Goal: Task Accomplishment & Management: Complete application form

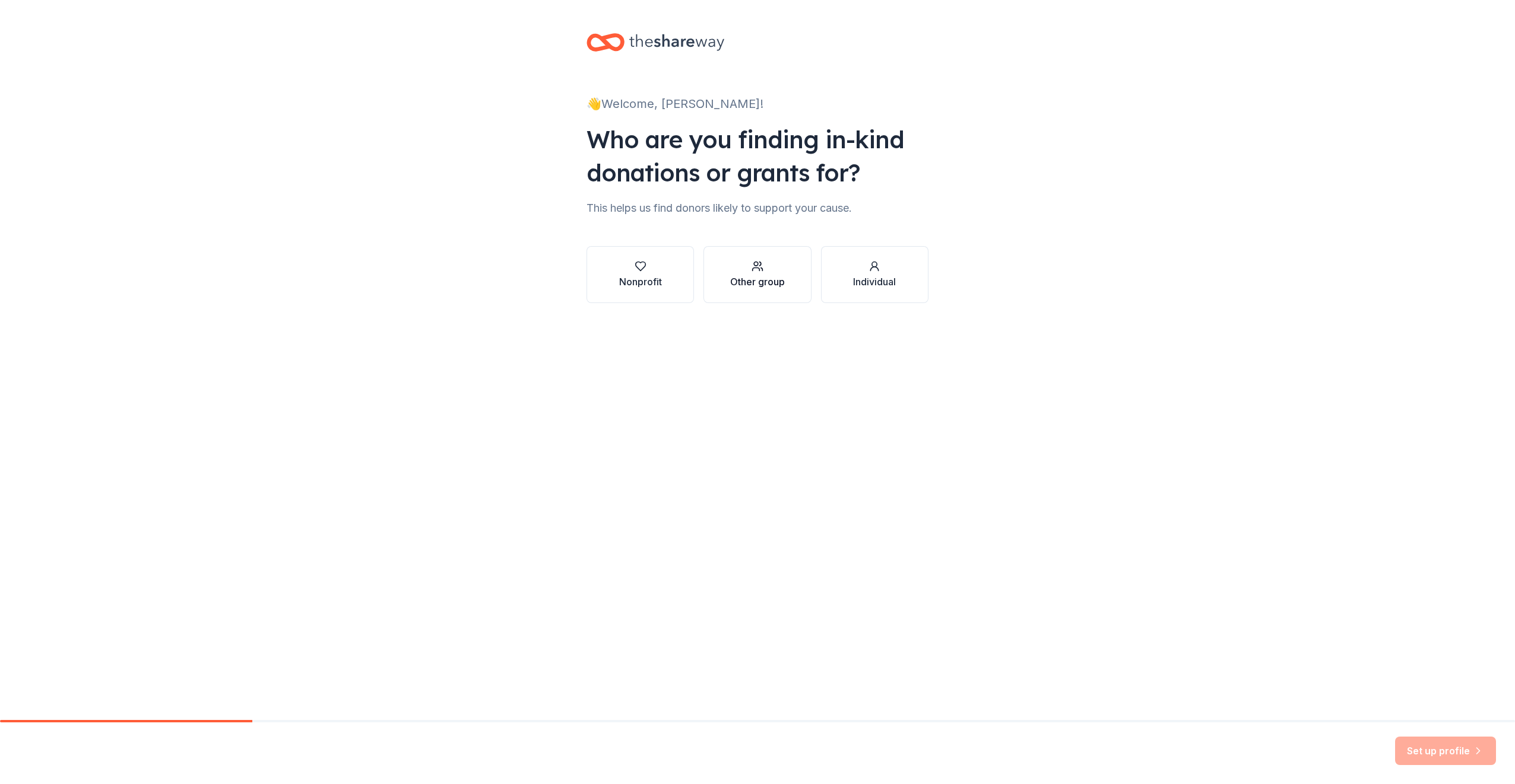
click at [789, 286] on button "Other group" at bounding box center [757, 274] width 108 height 57
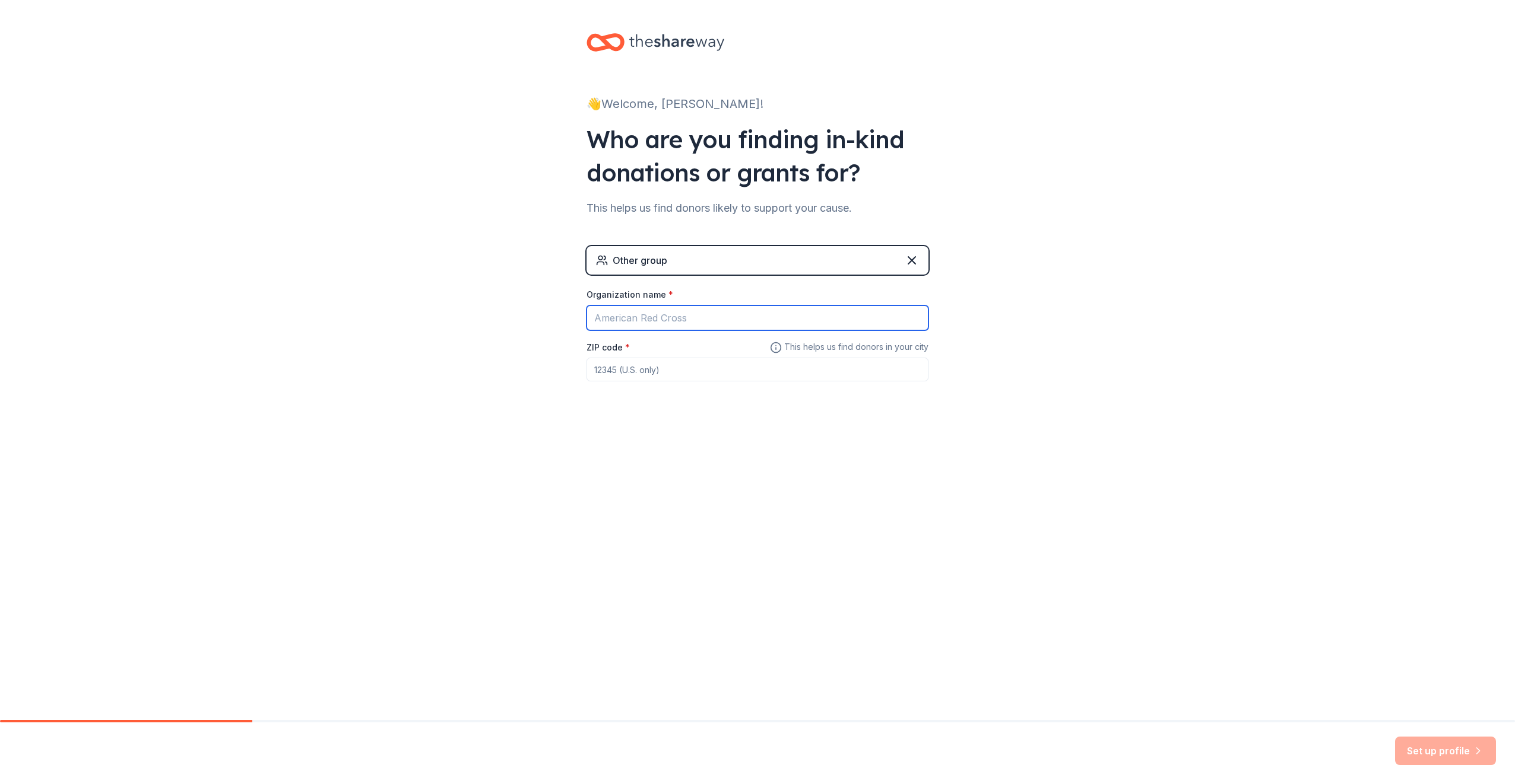
click at [758, 317] on input "Organization name *" at bounding box center [757, 318] width 342 height 25
type input "[PERSON_NAME] [GEOGRAPHIC_DATA] ISD"
click at [693, 371] on input "ZIP code *" at bounding box center [757, 369] width 342 height 24
type input "78209"
click at [739, 487] on div "👋 Welcome, Crystal! Who are you finding in-kind donations or grants for? This h…" at bounding box center [757, 360] width 1515 height 720
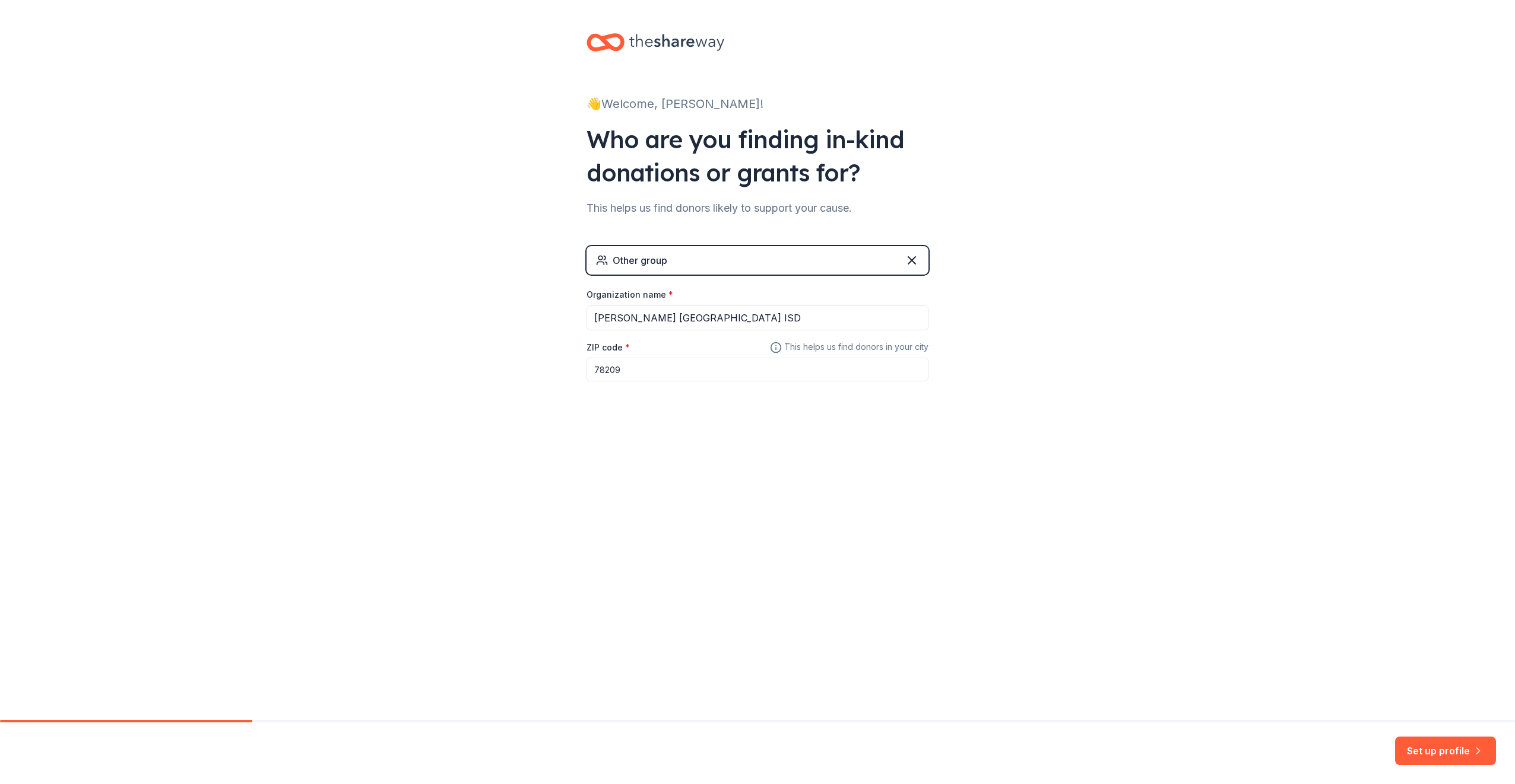
click at [739, 372] on input "78209" at bounding box center [757, 369] width 342 height 24
click at [1485, 752] on button "Set up profile" at bounding box center [1445, 751] width 101 height 29
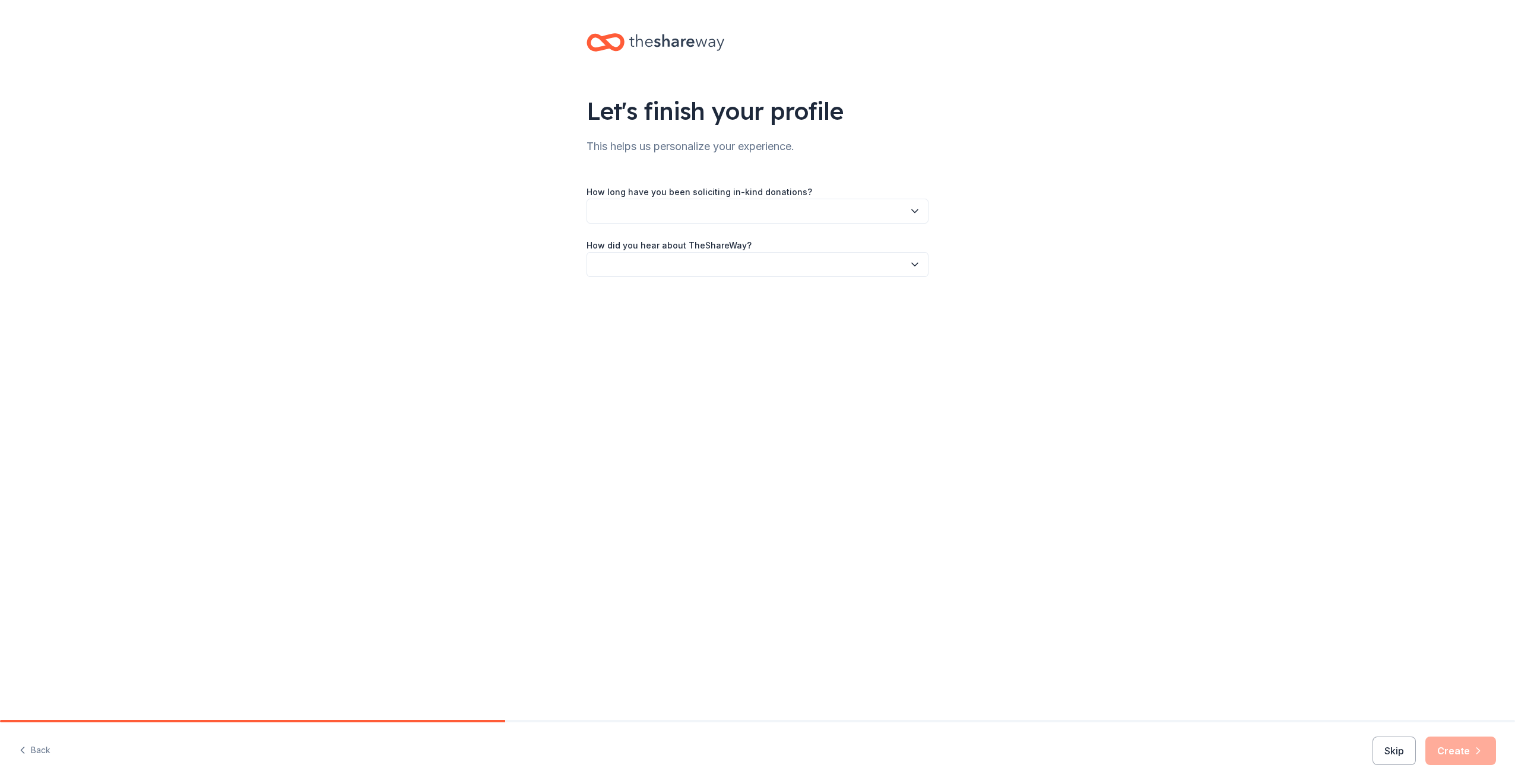
click at [690, 218] on button "button" at bounding box center [757, 211] width 342 height 25
click at [672, 251] on div "This is my first time!" at bounding box center [757, 243] width 336 height 24
click at [677, 258] on button "button" at bounding box center [757, 264] width 342 height 25
click at [665, 323] on div "Online search" at bounding box center [757, 320] width 336 height 24
click at [1442, 749] on button "Create" at bounding box center [1460, 751] width 70 height 29
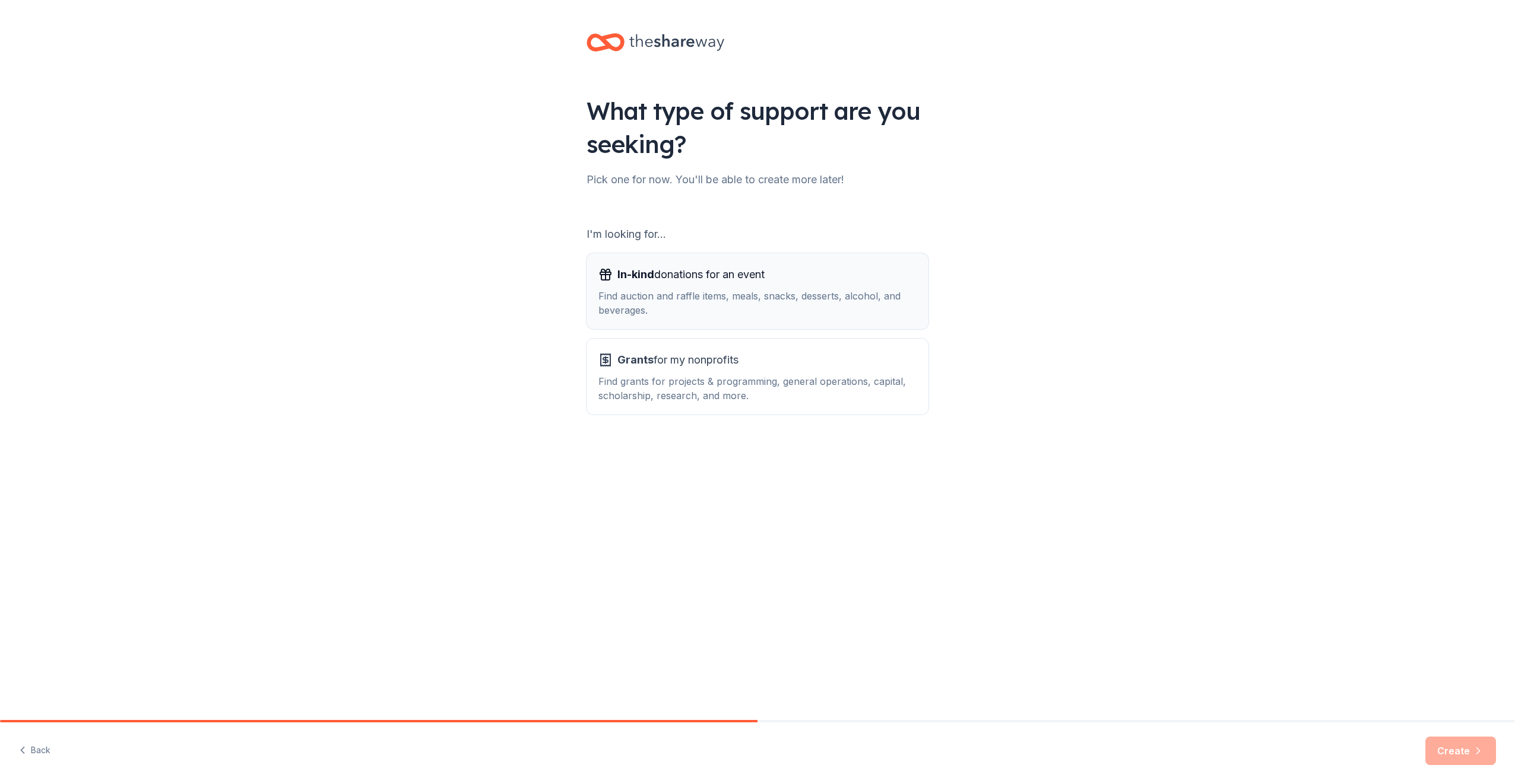
click at [775, 320] on button "In-kind donations for an event Find auction and raffle items, meals, snacks, de…" at bounding box center [757, 291] width 342 height 76
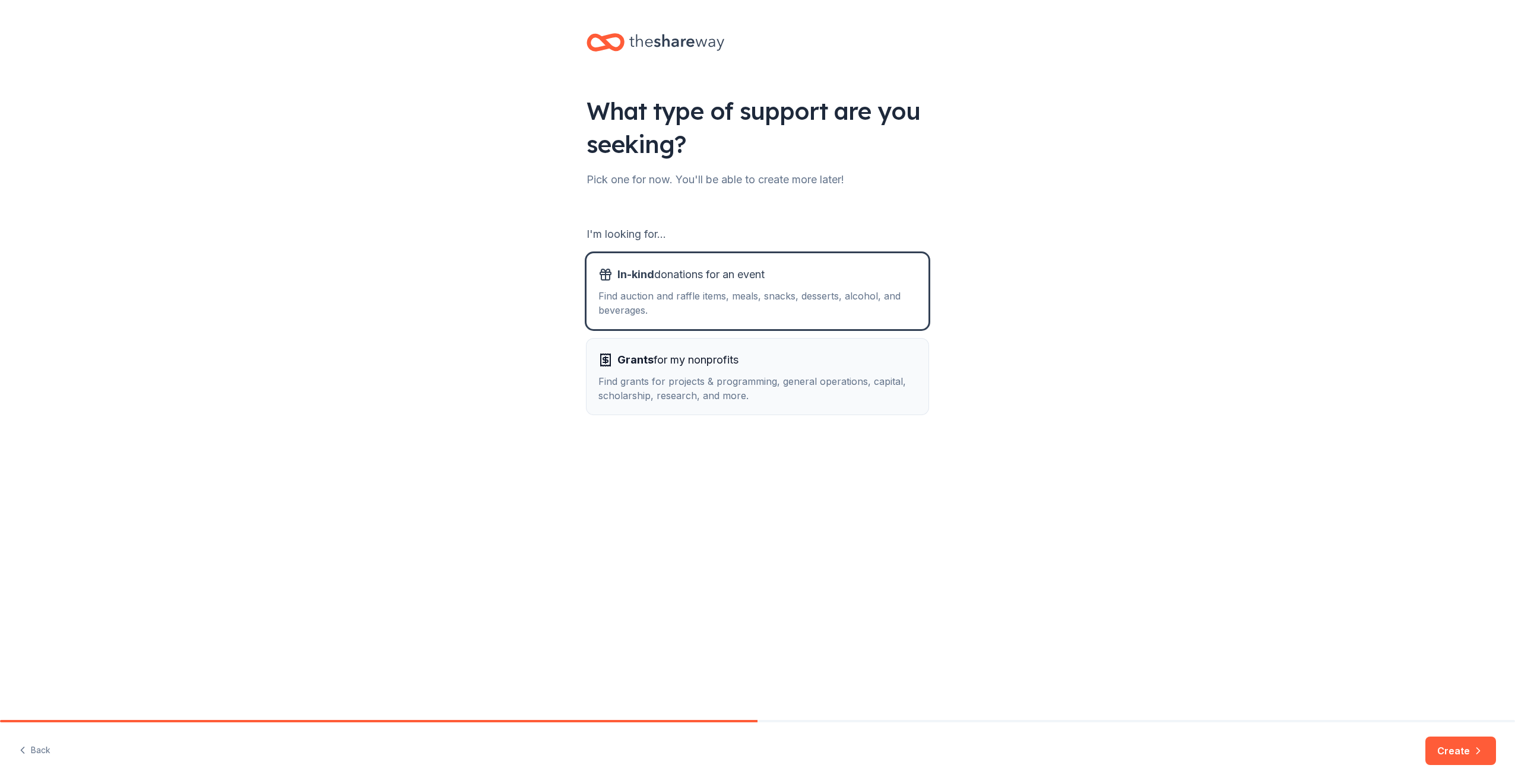
click at [783, 358] on div "Grants for my nonprofits" at bounding box center [757, 360] width 318 height 19
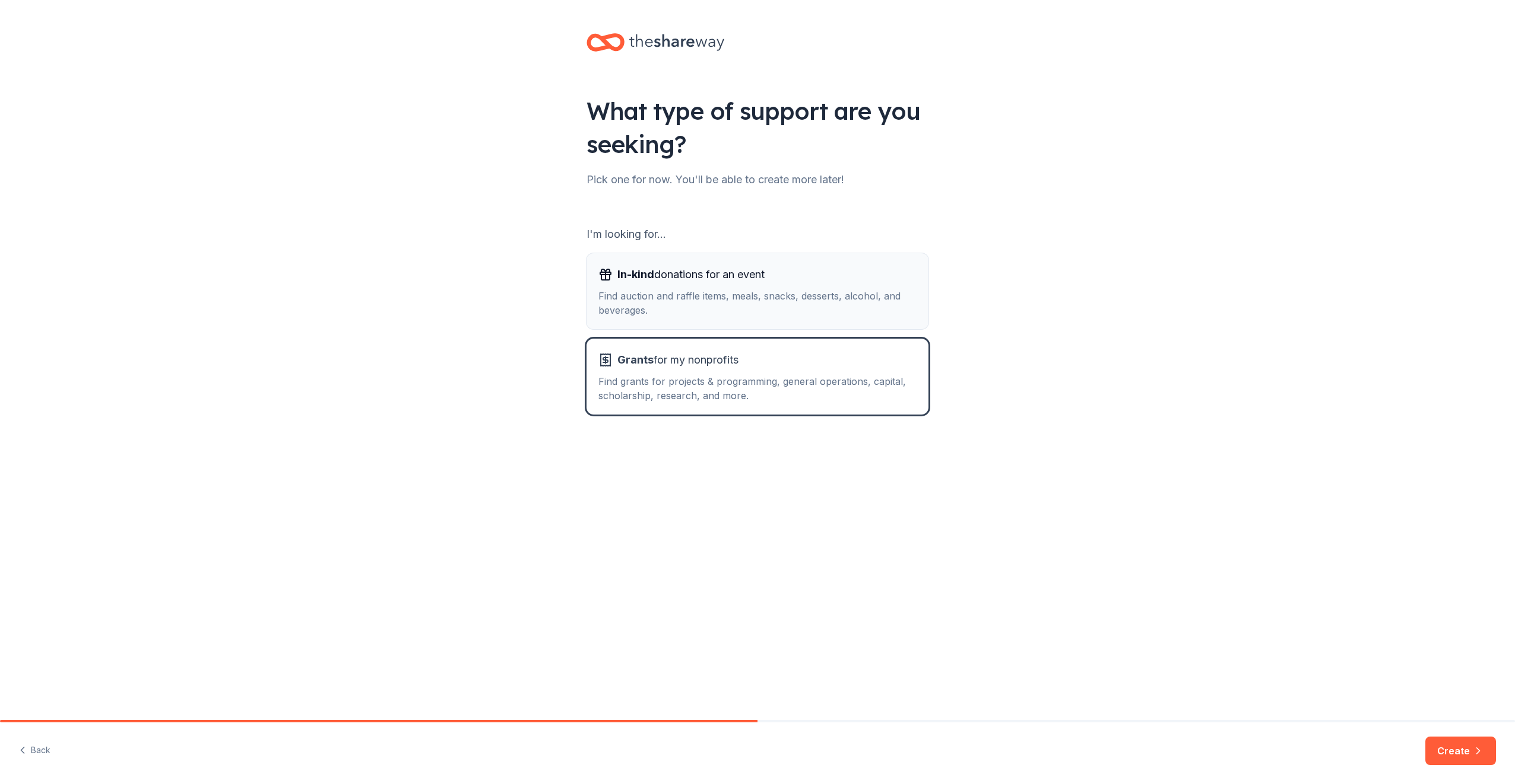
click at [783, 303] on div "Find auction and raffle items, meals, snacks, desserts, alcohol, and beverages." at bounding box center [757, 303] width 318 height 29
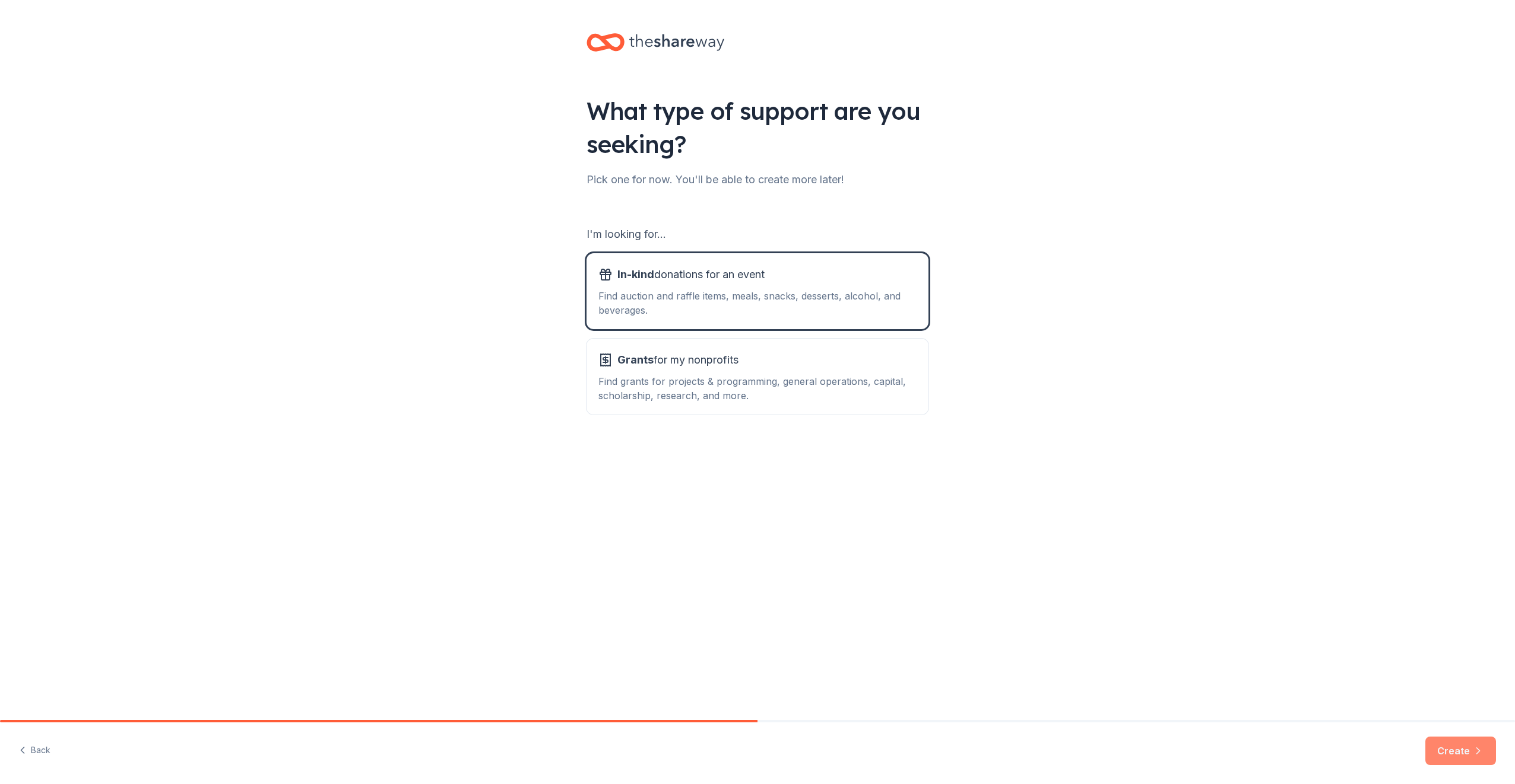
click at [1478, 747] on icon "button" at bounding box center [1478, 751] width 12 height 12
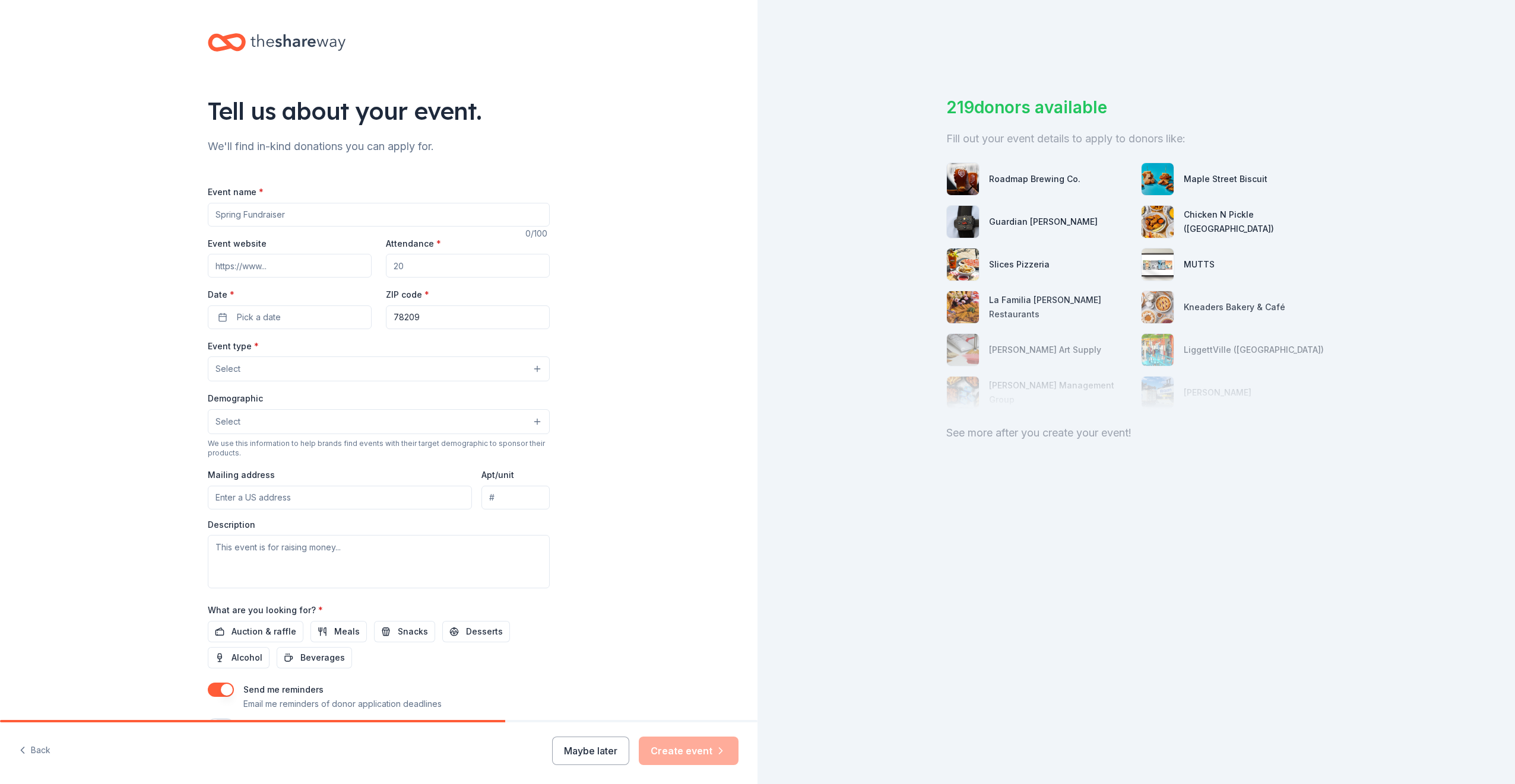
click at [340, 216] on input "Event name *" at bounding box center [378, 214] width 342 height 24
type input "[PERSON_NAME] Staff Appreciation"
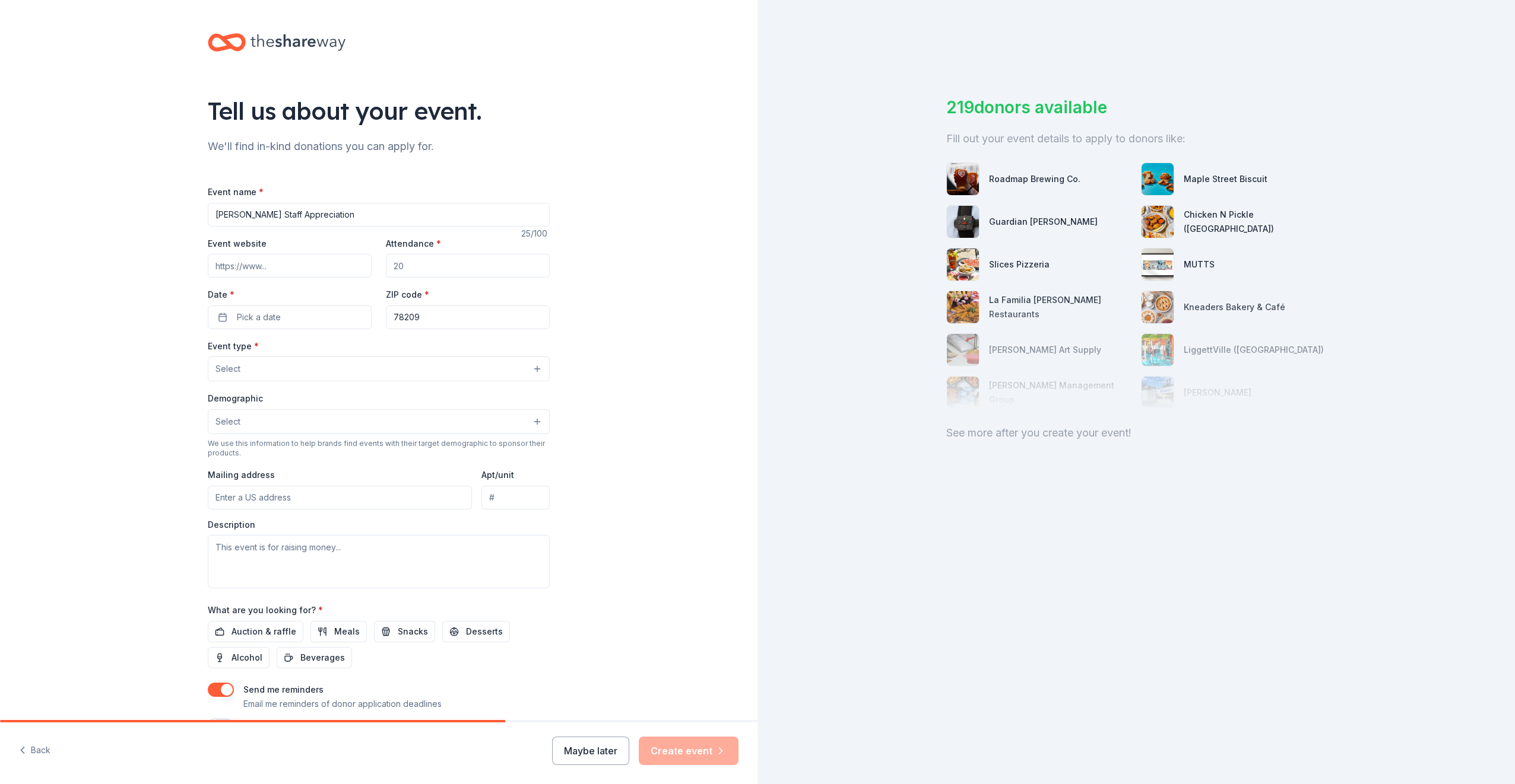
click at [442, 277] on input "Attendance *" at bounding box center [468, 265] width 164 height 24
click at [443, 275] on input "Attendance *" at bounding box center [468, 265] width 164 height 24
type input "60"
click at [332, 318] on button "Pick a date" at bounding box center [289, 317] width 164 height 24
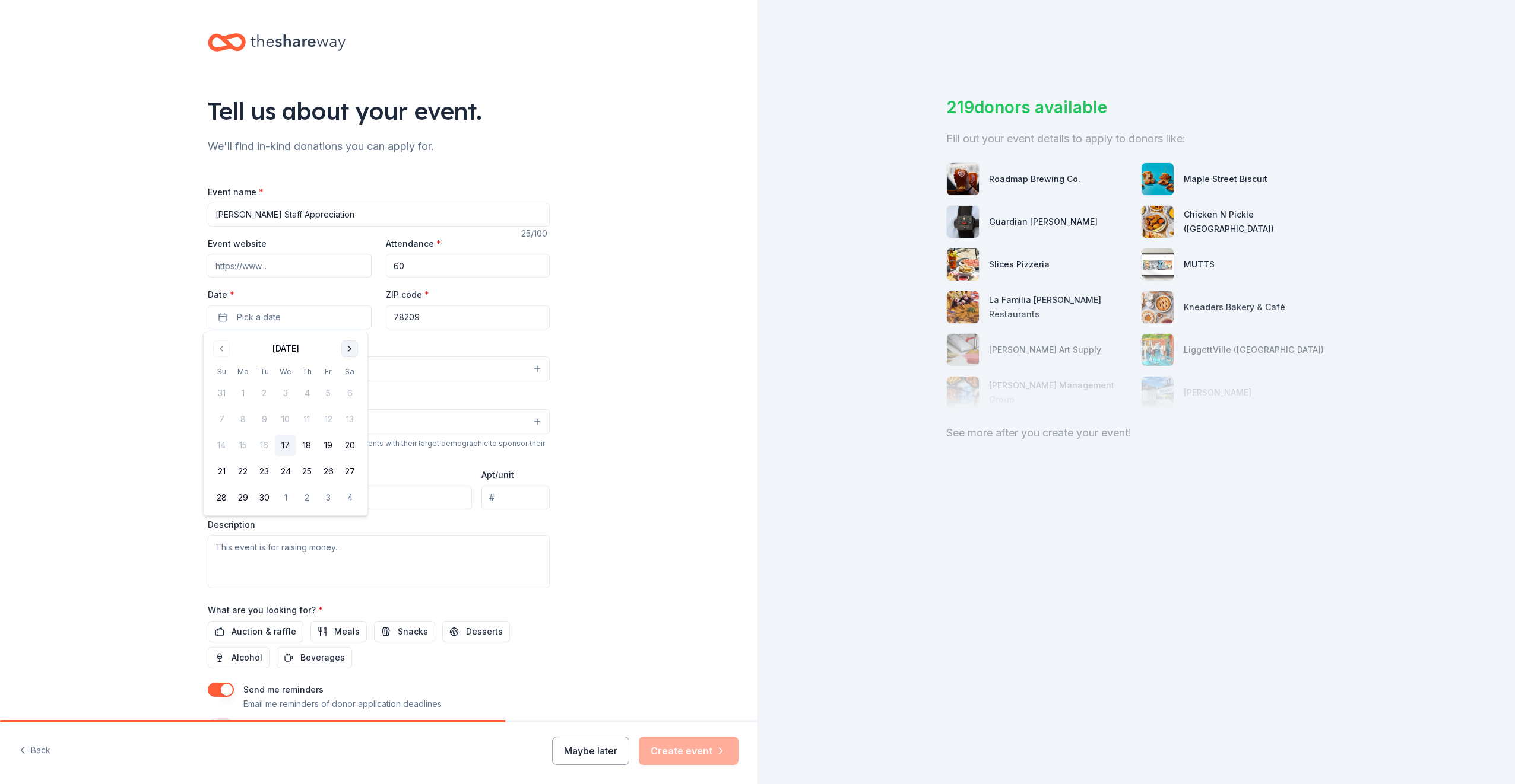
click at [348, 351] on button "Go to next month" at bounding box center [350, 349] width 17 height 16
click at [334, 417] on button "12" at bounding box center [328, 420] width 22 height 22
click at [573, 359] on div "Tell us about your event. We'll find in-kind donations you can apply for. Event…" at bounding box center [378, 395] width 757 height 790
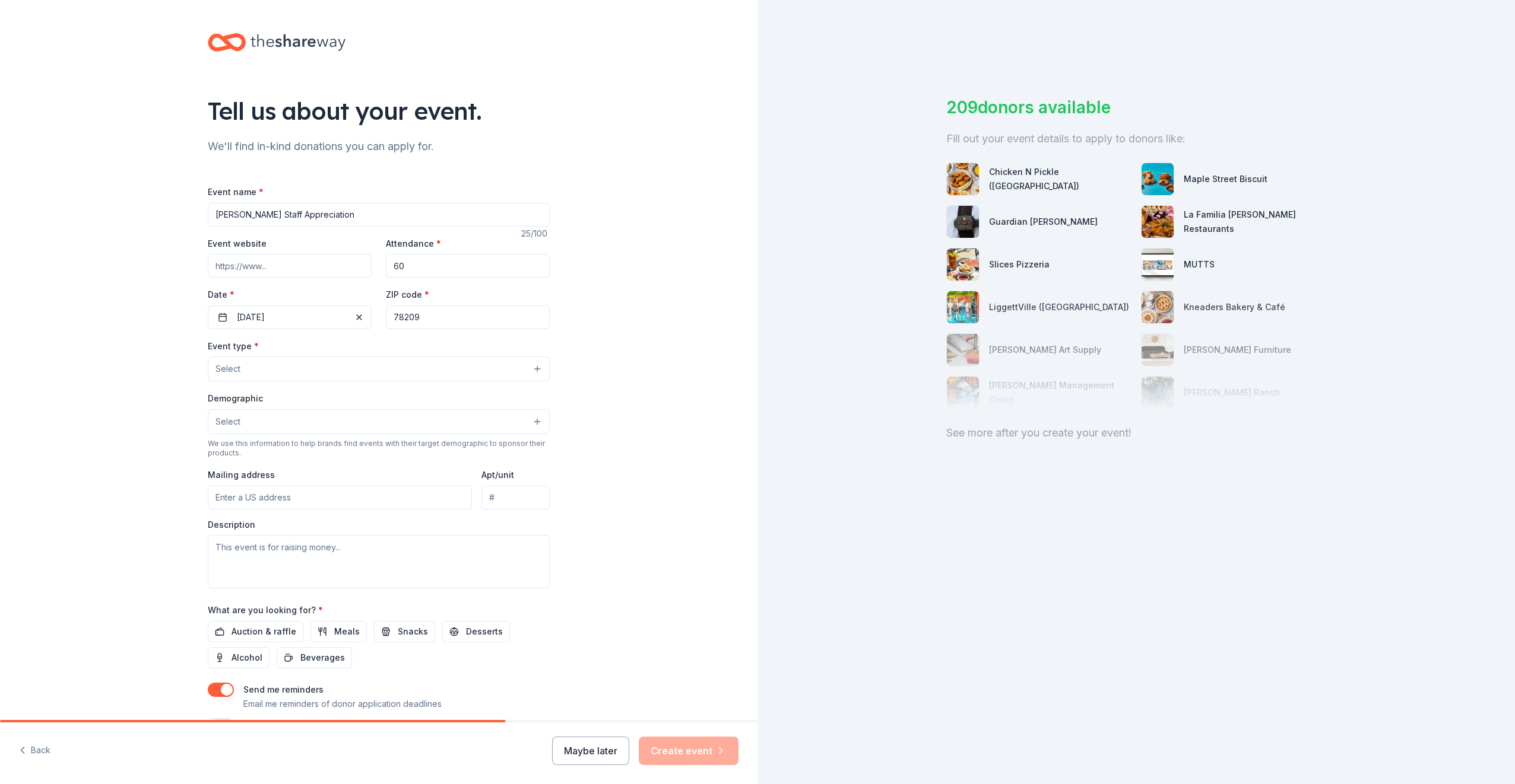
click at [510, 369] on button "Select" at bounding box center [378, 369] width 342 height 25
click at [350, 420] on span "Business & professional" at bounding box center [379, 425] width 322 height 16
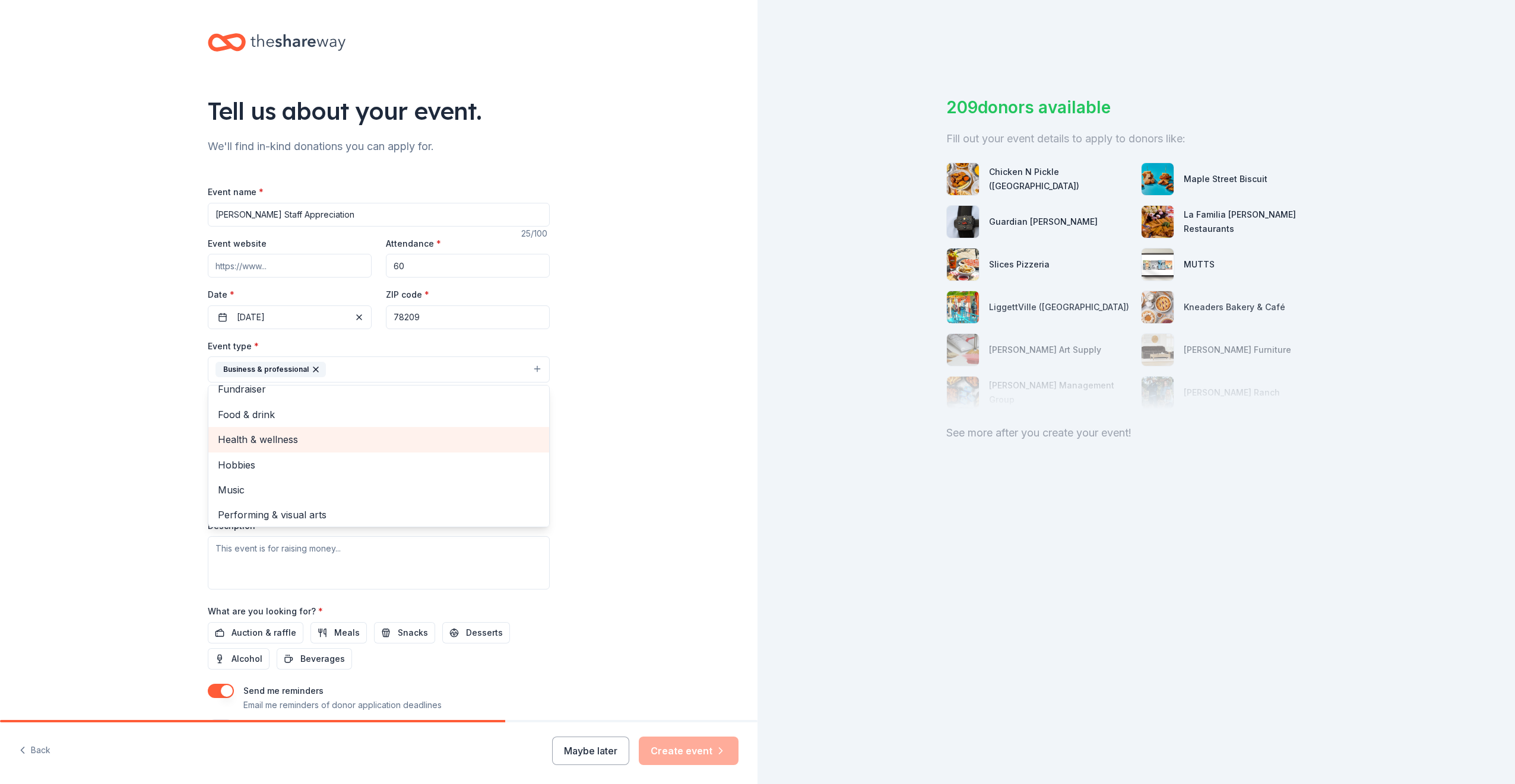
scroll to position [14, 0]
click at [286, 395] on div "Fundraiser" at bounding box center [378, 386] width 341 height 25
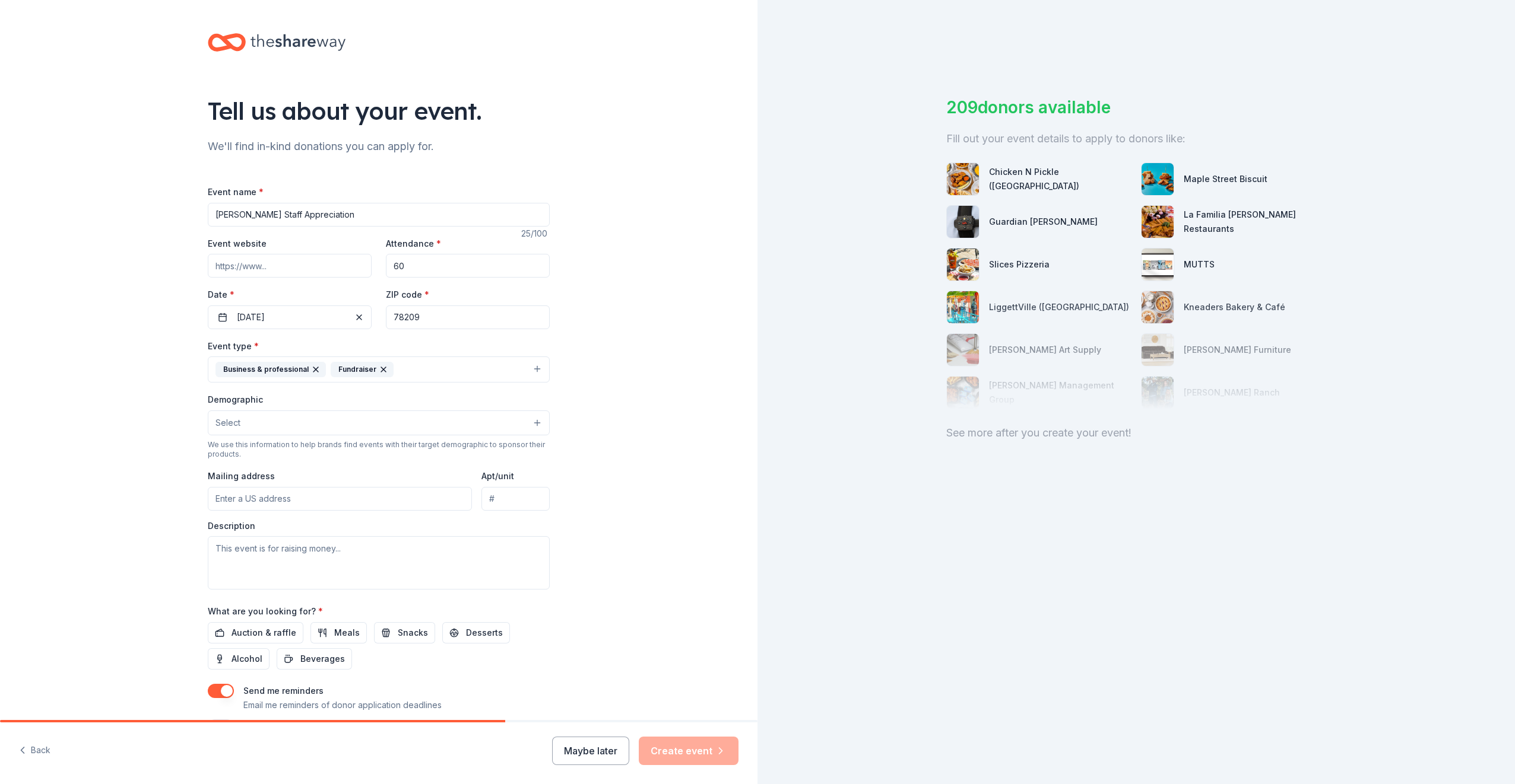
click at [379, 371] on icon "button" at bounding box center [383, 369] width 9 height 9
click at [228, 430] on button "Select" at bounding box center [378, 422] width 342 height 25
click at [260, 451] on span "All genders" at bounding box center [379, 453] width 322 height 16
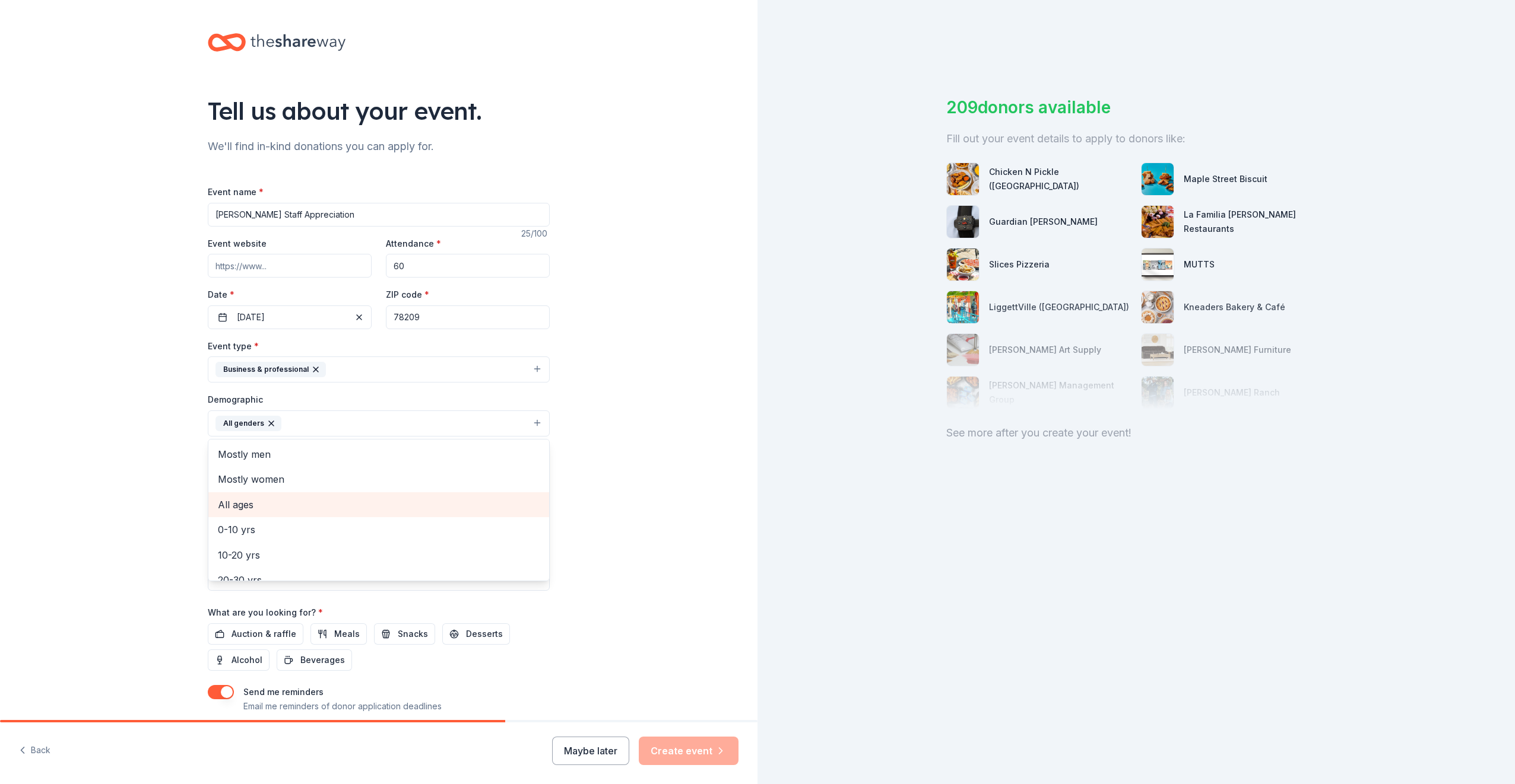
click at [253, 504] on span "All ages" at bounding box center [379, 505] width 322 height 16
click at [324, 427] on icon "button" at bounding box center [329, 423] width 9 height 9
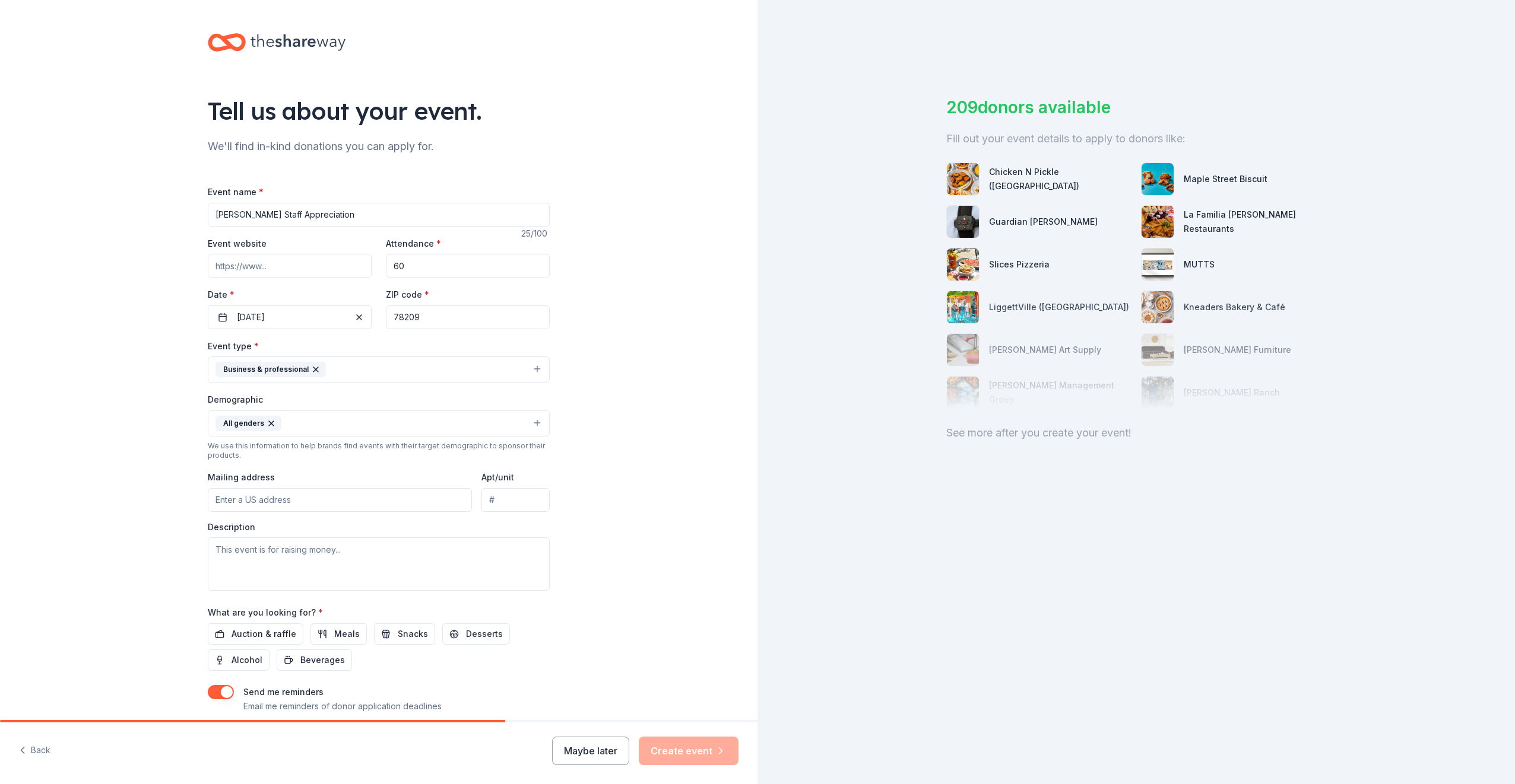
click at [304, 427] on button "All genders" at bounding box center [378, 423] width 342 height 26
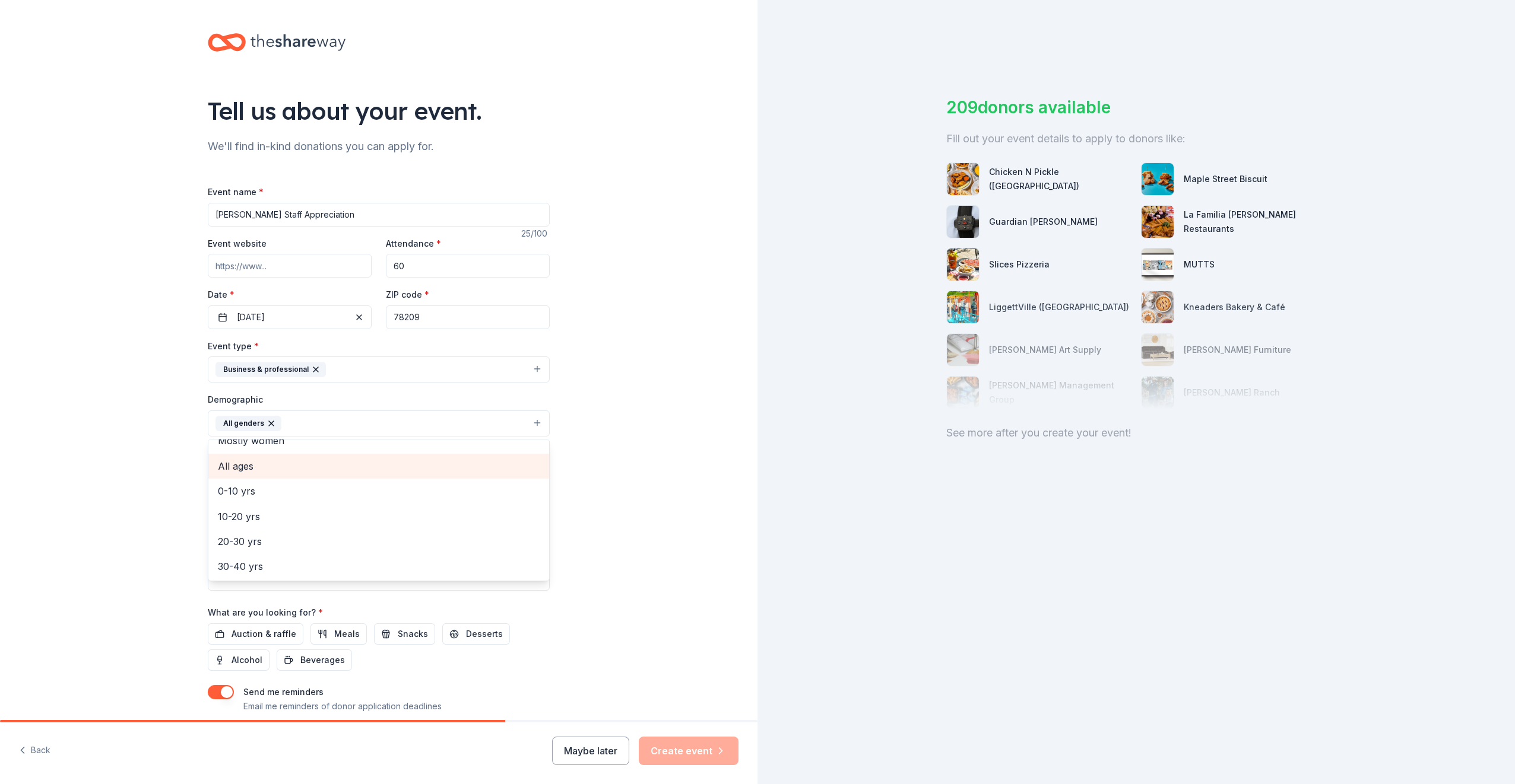
scroll to position [60, 0]
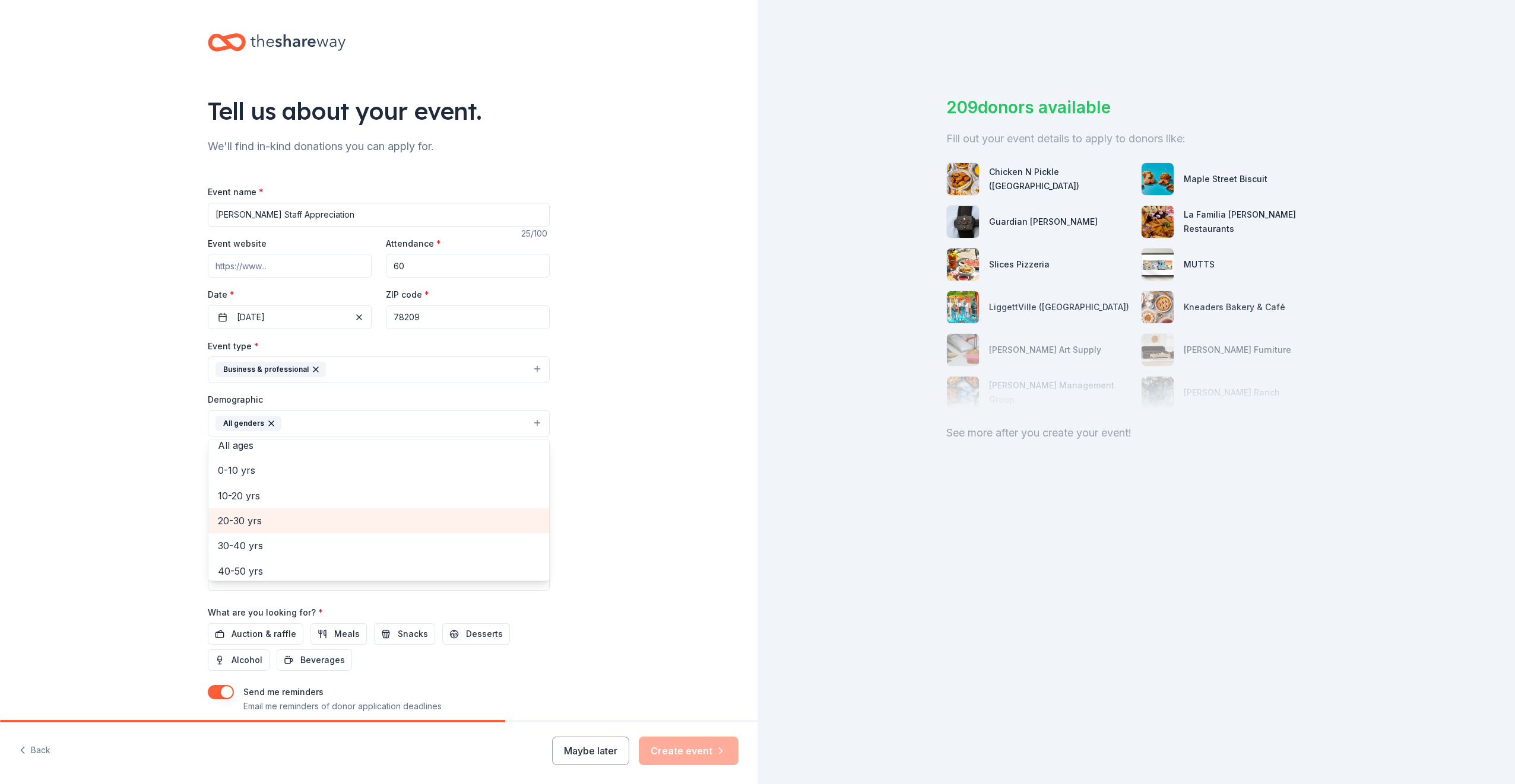
click at [283, 525] on span "20-30 yrs" at bounding box center [379, 521] width 322 height 16
click at [279, 533] on div "30-40 yrs" at bounding box center [378, 521] width 341 height 25
click at [281, 523] on span "40-50 yrs" at bounding box center [379, 521] width 322 height 16
click at [278, 523] on span "50-60 yrs" at bounding box center [379, 521] width 322 height 16
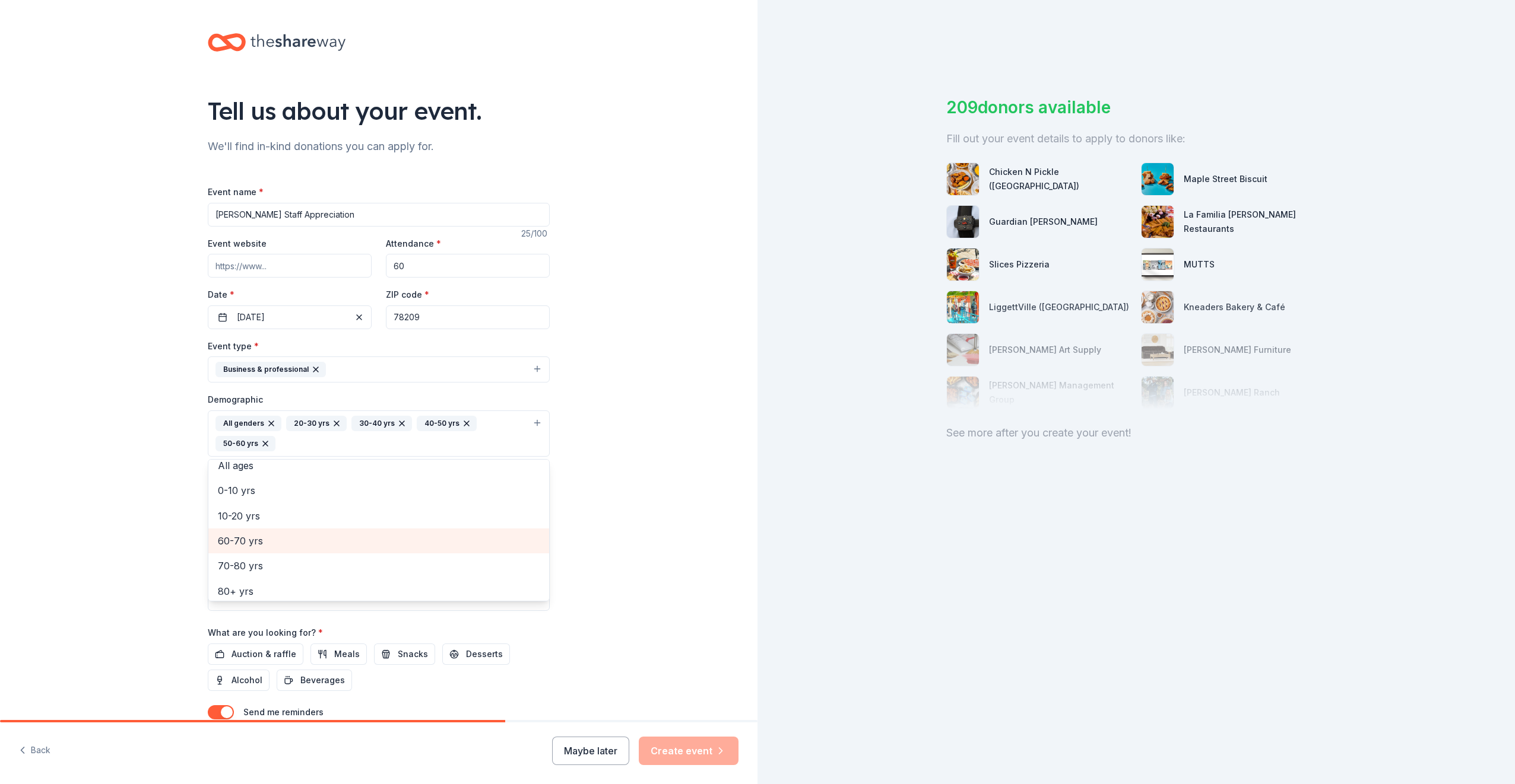
click at [283, 544] on span "60-70 yrs" at bounding box center [379, 541] width 322 height 16
click at [61, 552] on div "Tell us about your event. We'll find in-kind donations you can apply for. Event…" at bounding box center [378, 406] width 757 height 812
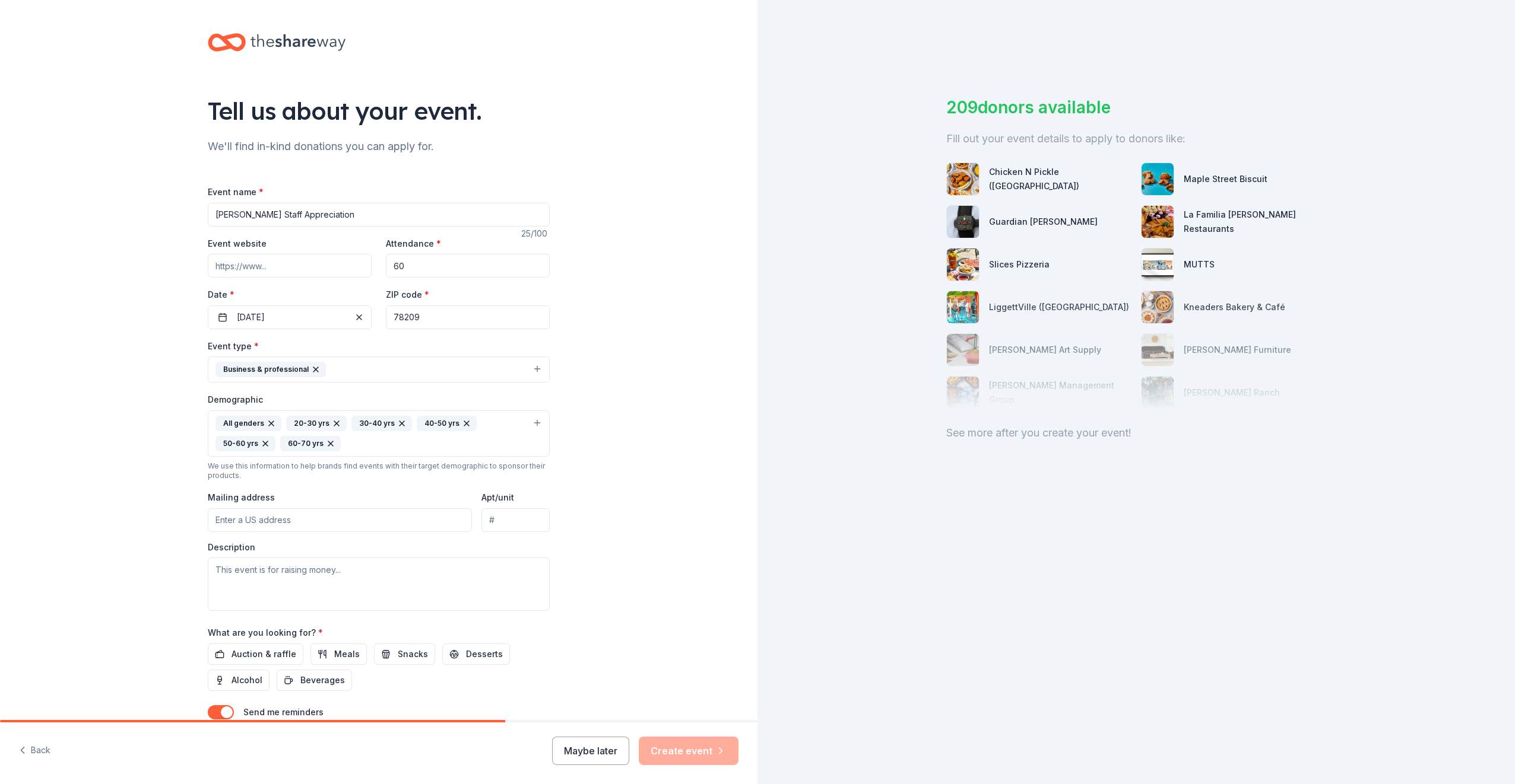
click at [283, 519] on input "Mailing address" at bounding box center [339, 520] width 264 height 24
type input "4302 Harry Wurzbach Rd"
click at [319, 561] on textarea at bounding box center [378, 584] width 342 height 53
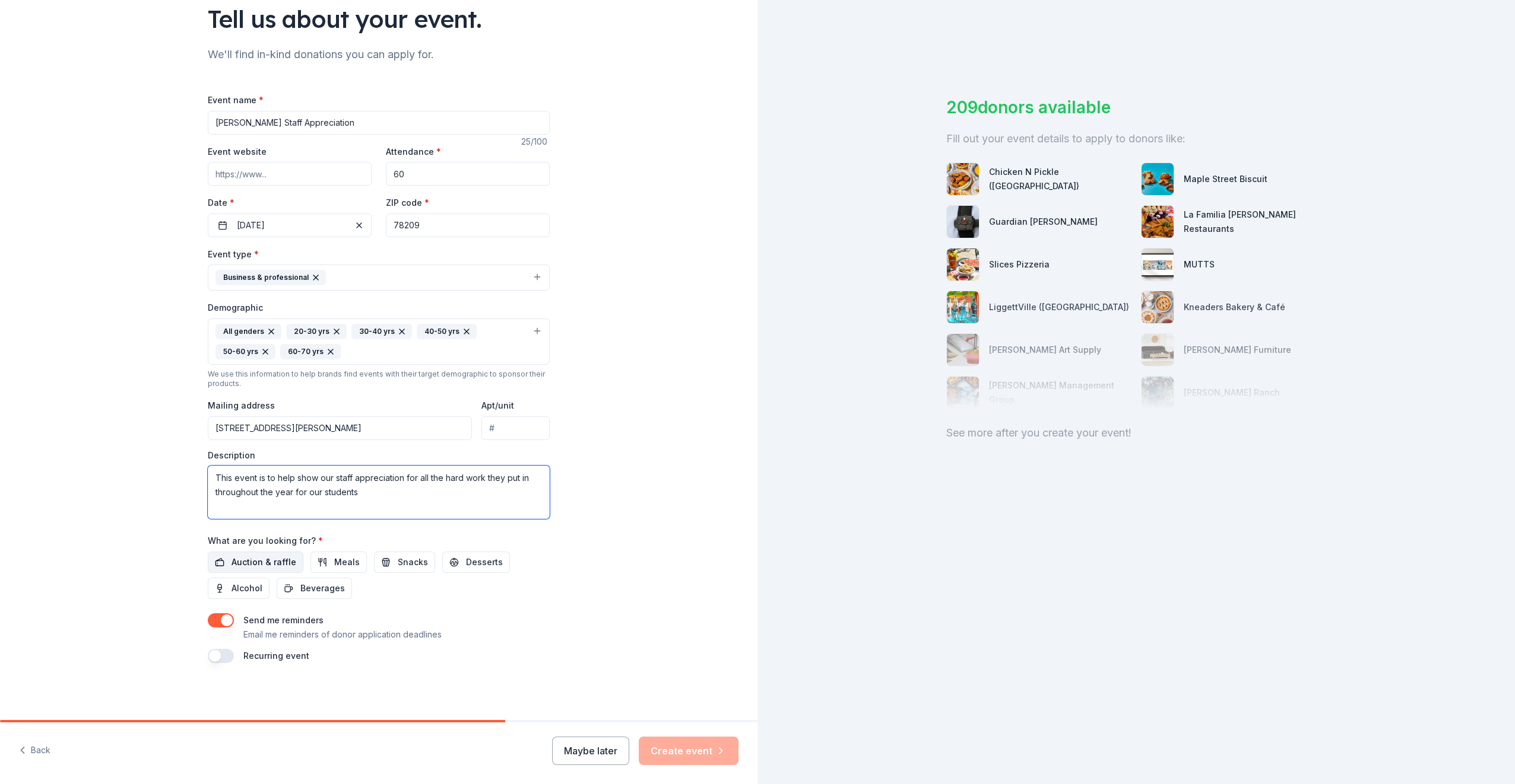
type textarea "This event is to help show our staff appreciation for all the hard work they pu…"
click at [266, 565] on span "Auction & raffle" at bounding box center [264, 562] width 65 height 14
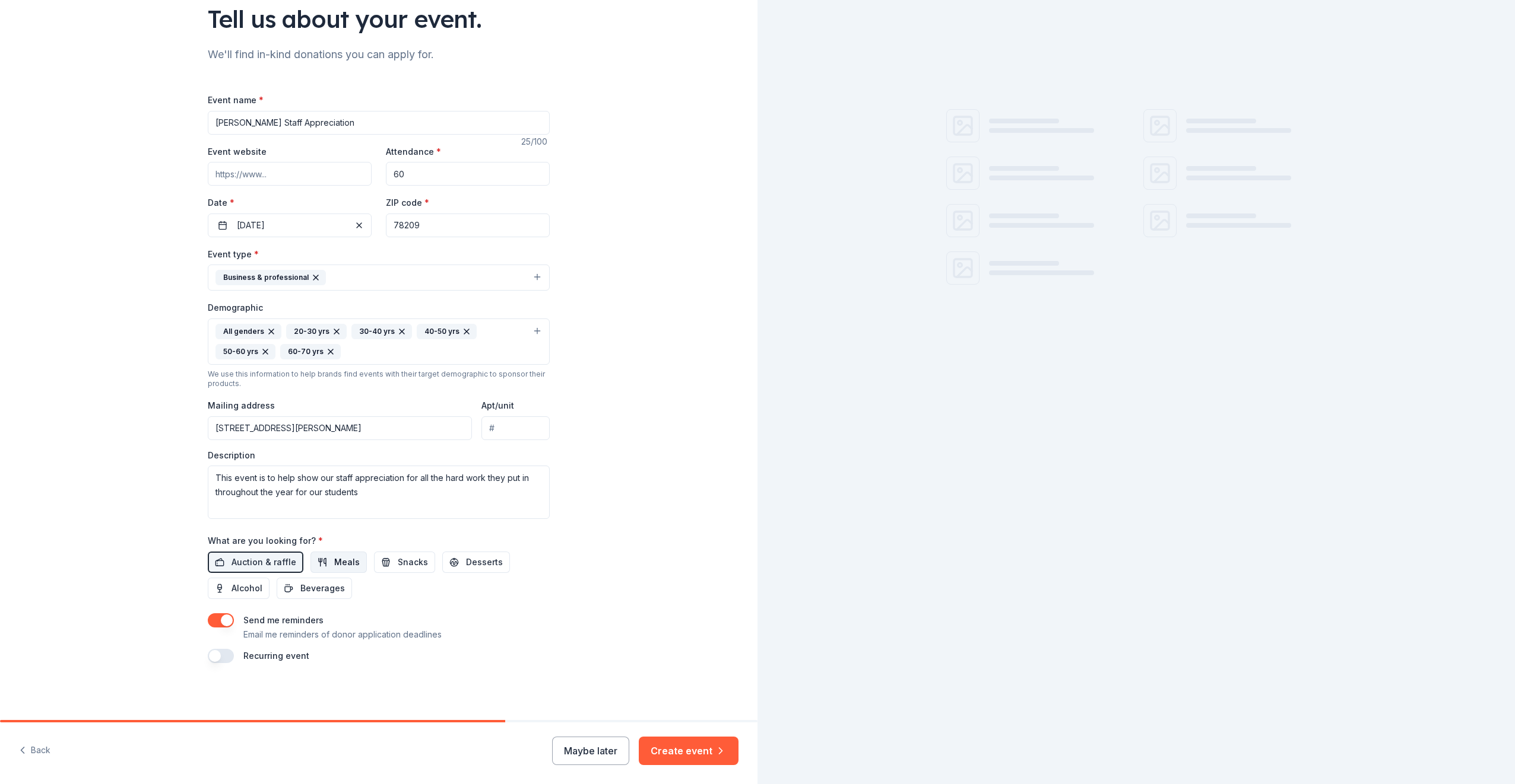
click at [334, 562] on span "Meals" at bounding box center [347, 562] width 26 height 14
click at [413, 570] on button "Snacks" at bounding box center [404, 562] width 61 height 22
click at [448, 567] on button "Desserts" at bounding box center [476, 562] width 67 height 22
click at [255, 584] on span "Alcohol" at bounding box center [247, 588] width 31 height 14
click at [301, 585] on span "Beverages" at bounding box center [322, 588] width 44 height 14
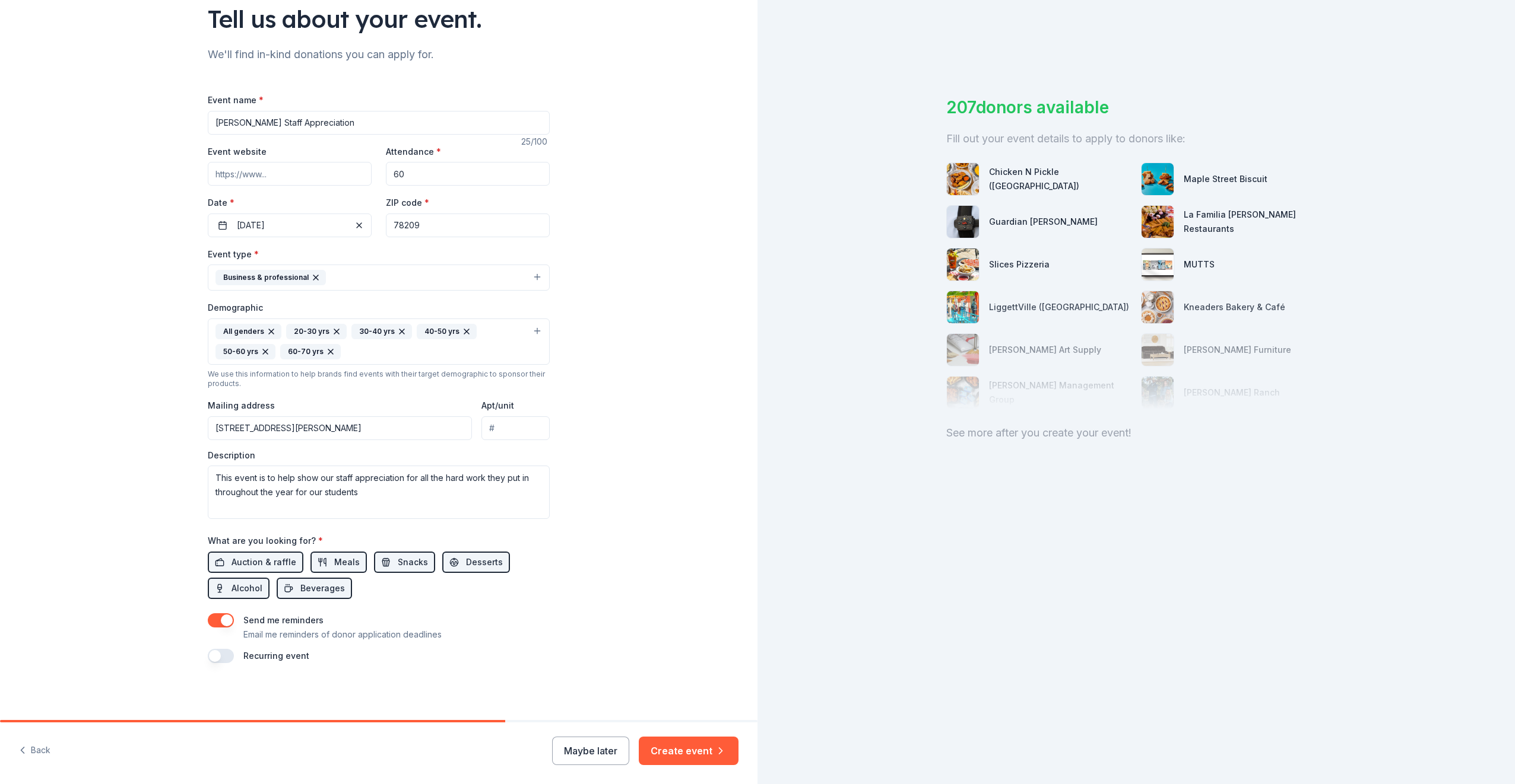
click at [220, 657] on button "button" at bounding box center [220, 656] width 26 height 14
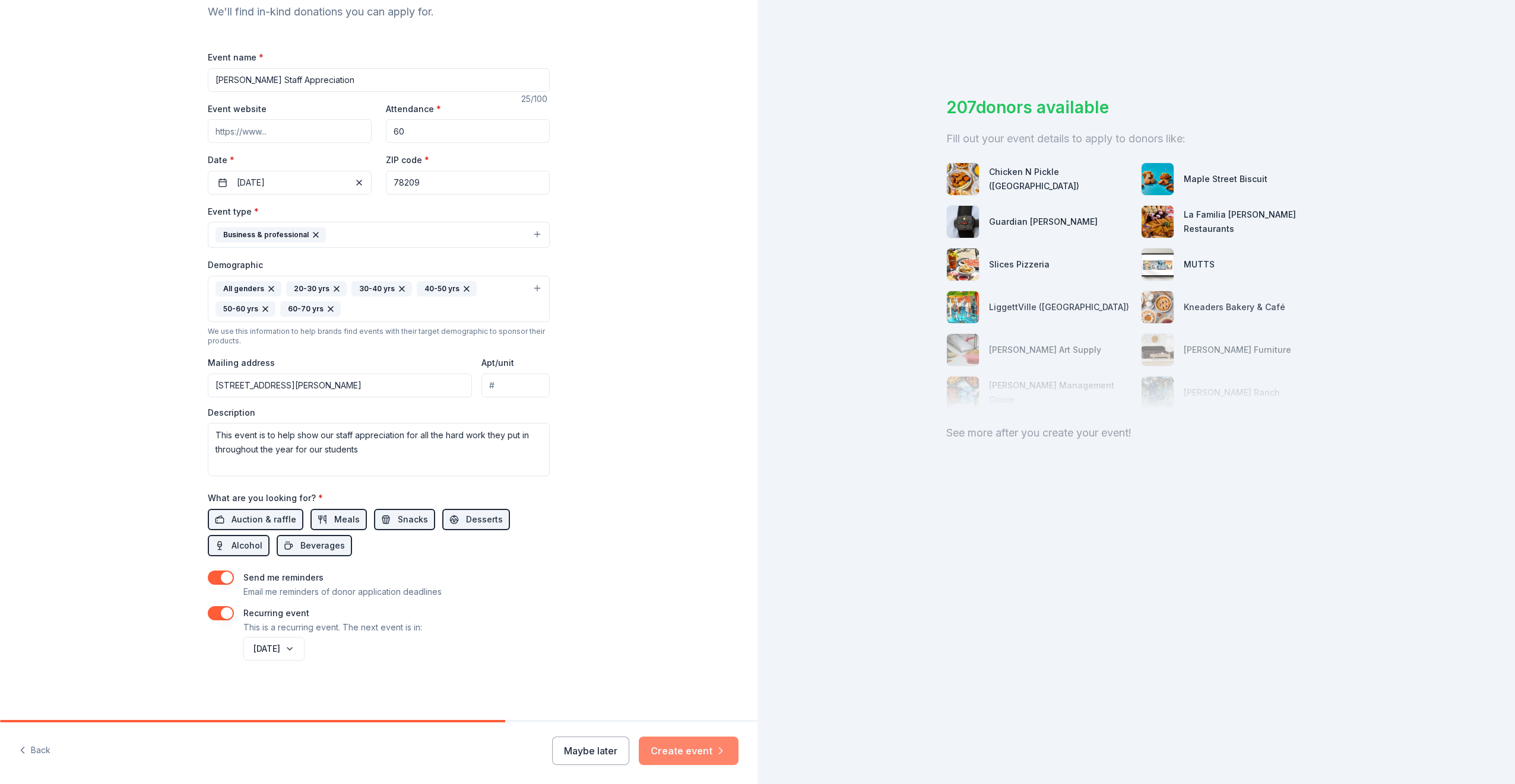
click at [705, 750] on button "Create event" at bounding box center [688, 751] width 100 height 29
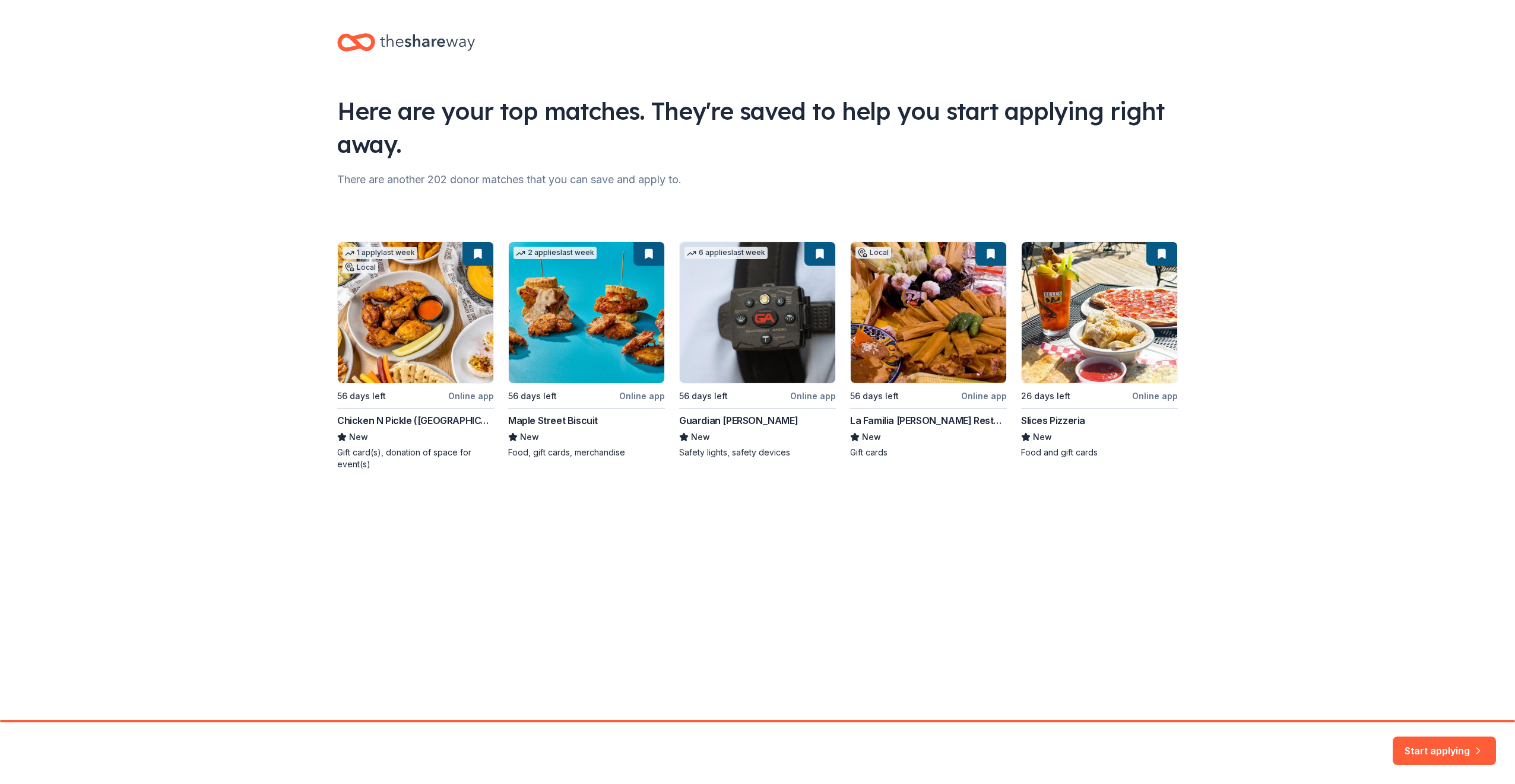
click at [605, 303] on div "1 apply last week Local 56 days left Online app Chicken N Pickle (San Antonio) …" at bounding box center [757, 356] width 840 height 229
click at [640, 249] on div "1 apply last week Local 56 days left Online app Chicken N Pickle (San Antonio) …" at bounding box center [757, 356] width 840 height 229
click at [1410, 749] on button "Start applying" at bounding box center [1444, 744] width 103 height 29
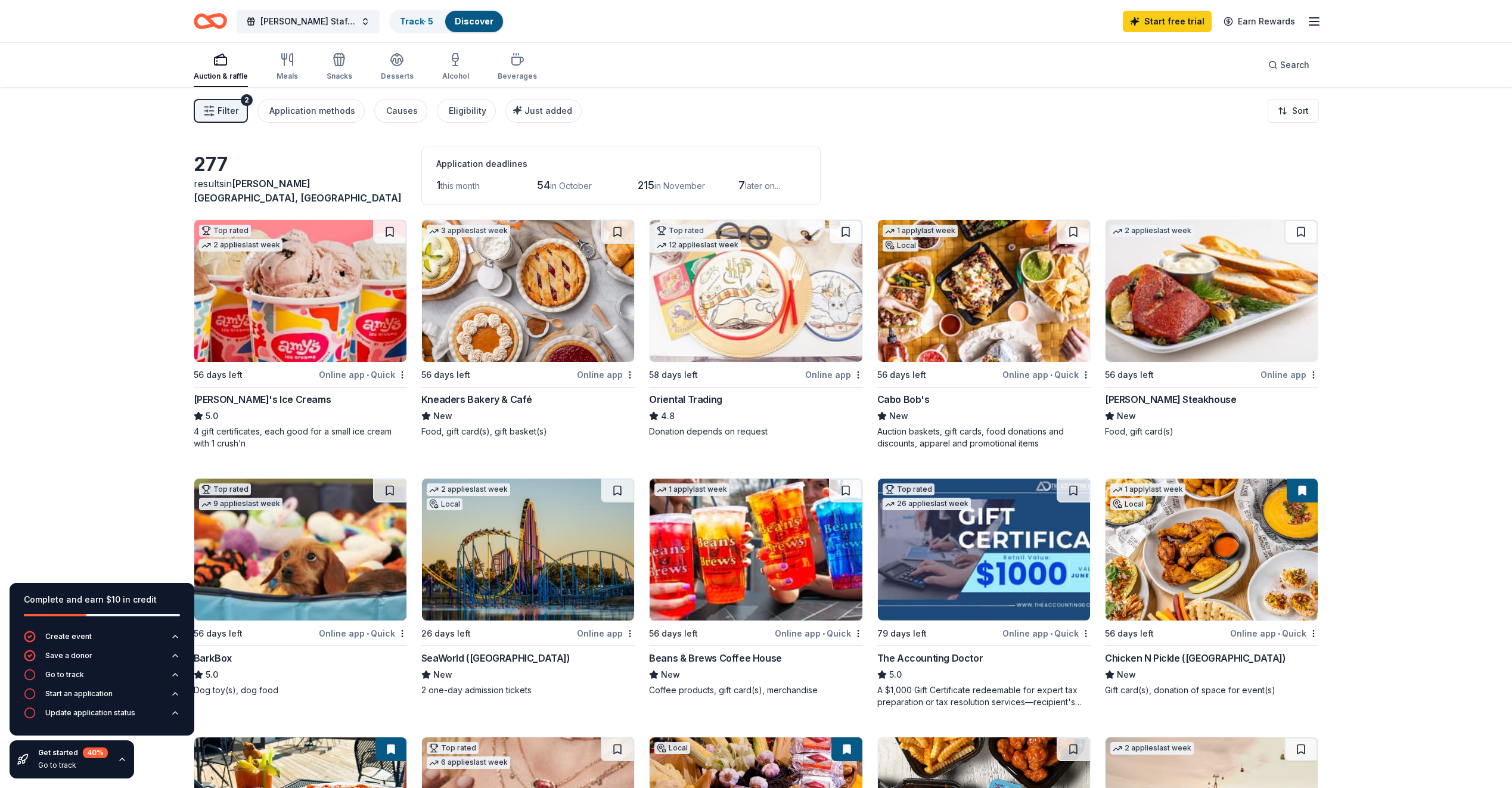
drag, startPoint x: 886, startPoint y: 105, endPoint x: 773, endPoint y: 54, distance: 124.0
click at [886, 105] on div "Filter 2 Application methods Causes Eligibility Just added Sort" at bounding box center [757, 111] width 1221 height 48
click at [391, 229] on button at bounding box center [390, 231] width 33 height 24
click at [844, 239] on button at bounding box center [845, 231] width 33 height 24
click at [1079, 231] on button at bounding box center [1073, 231] width 33 height 24
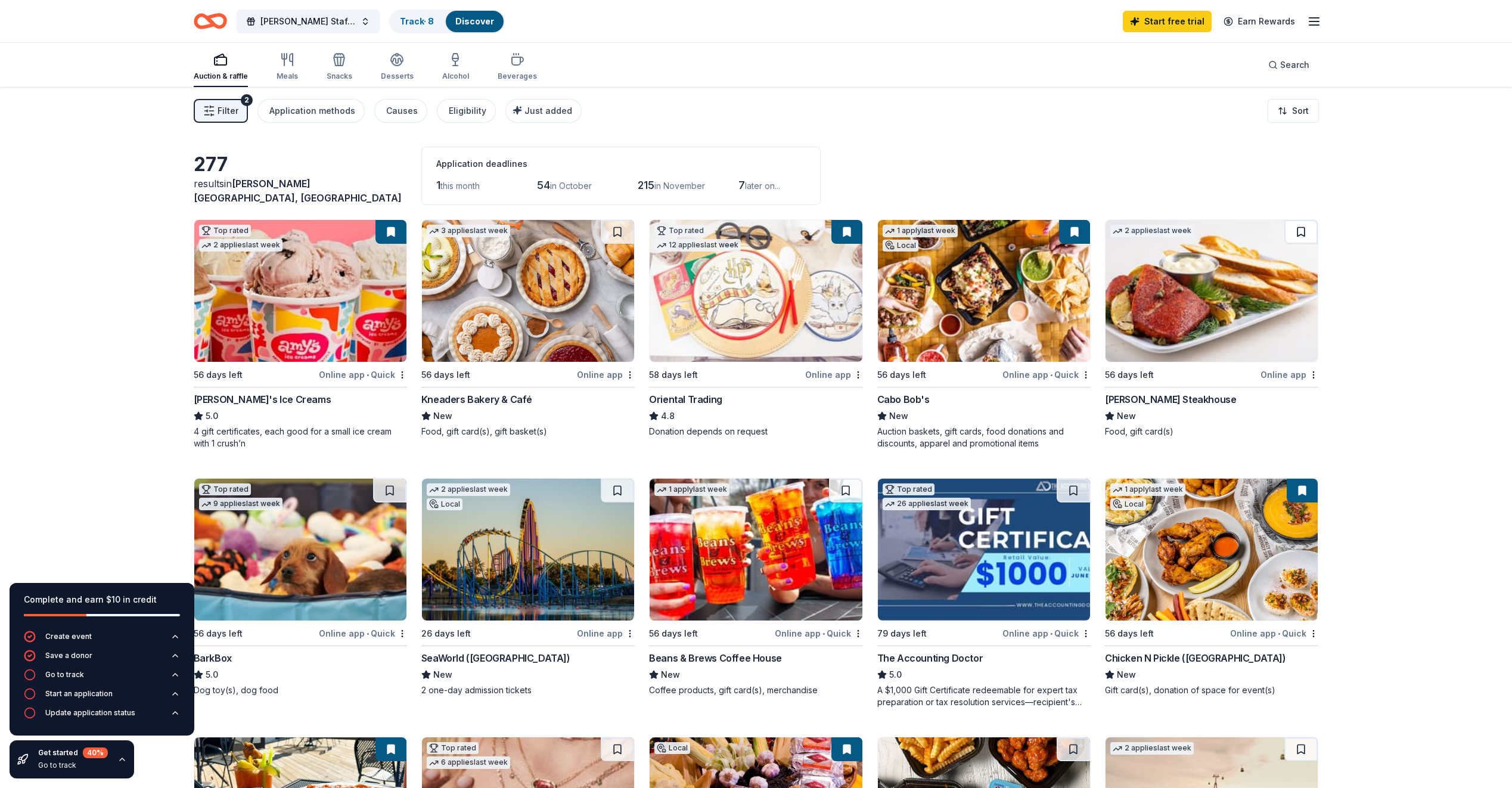
click at [1299, 233] on button at bounding box center [1301, 231] width 33 height 24
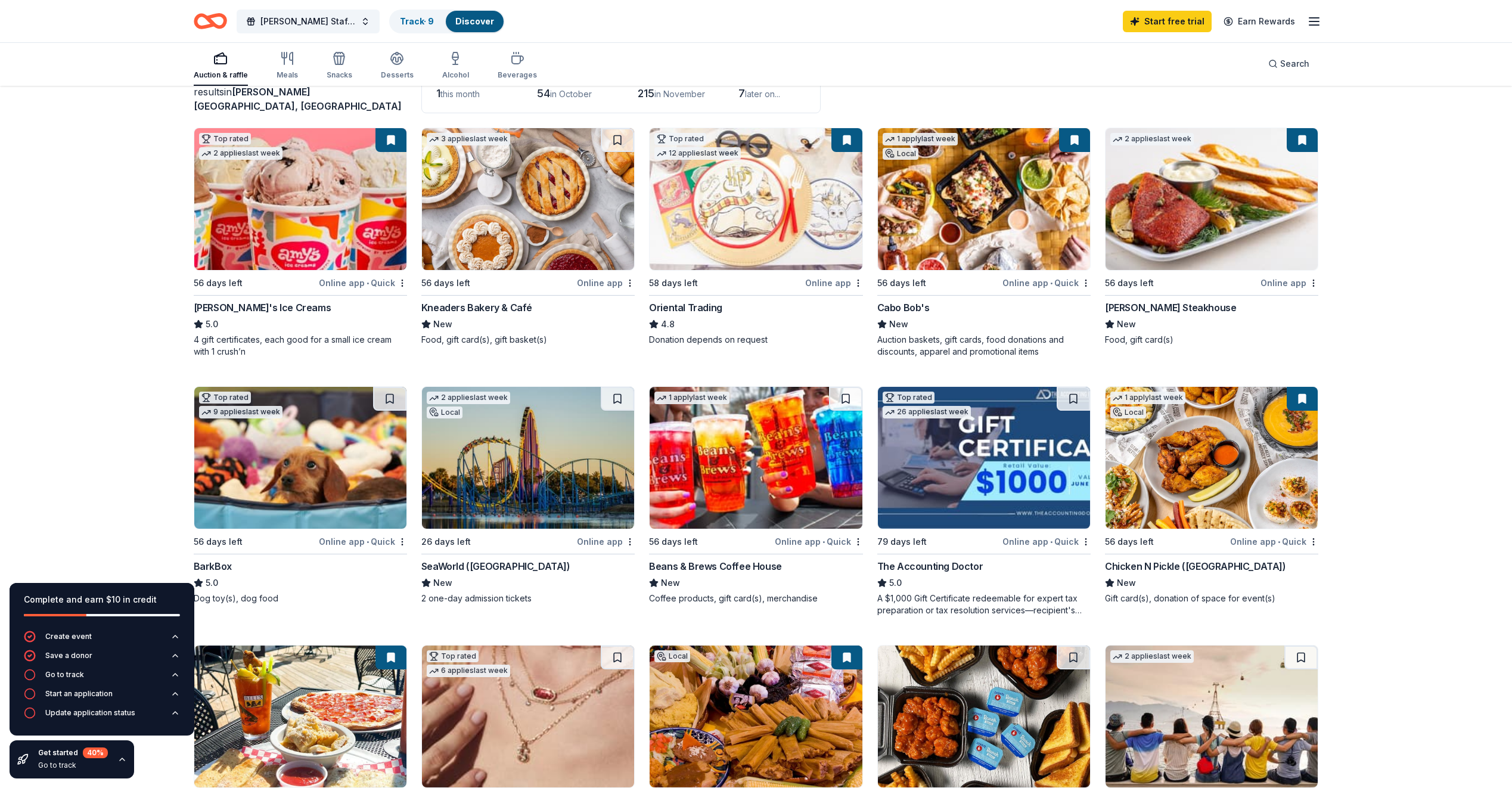
scroll to position [119, 0]
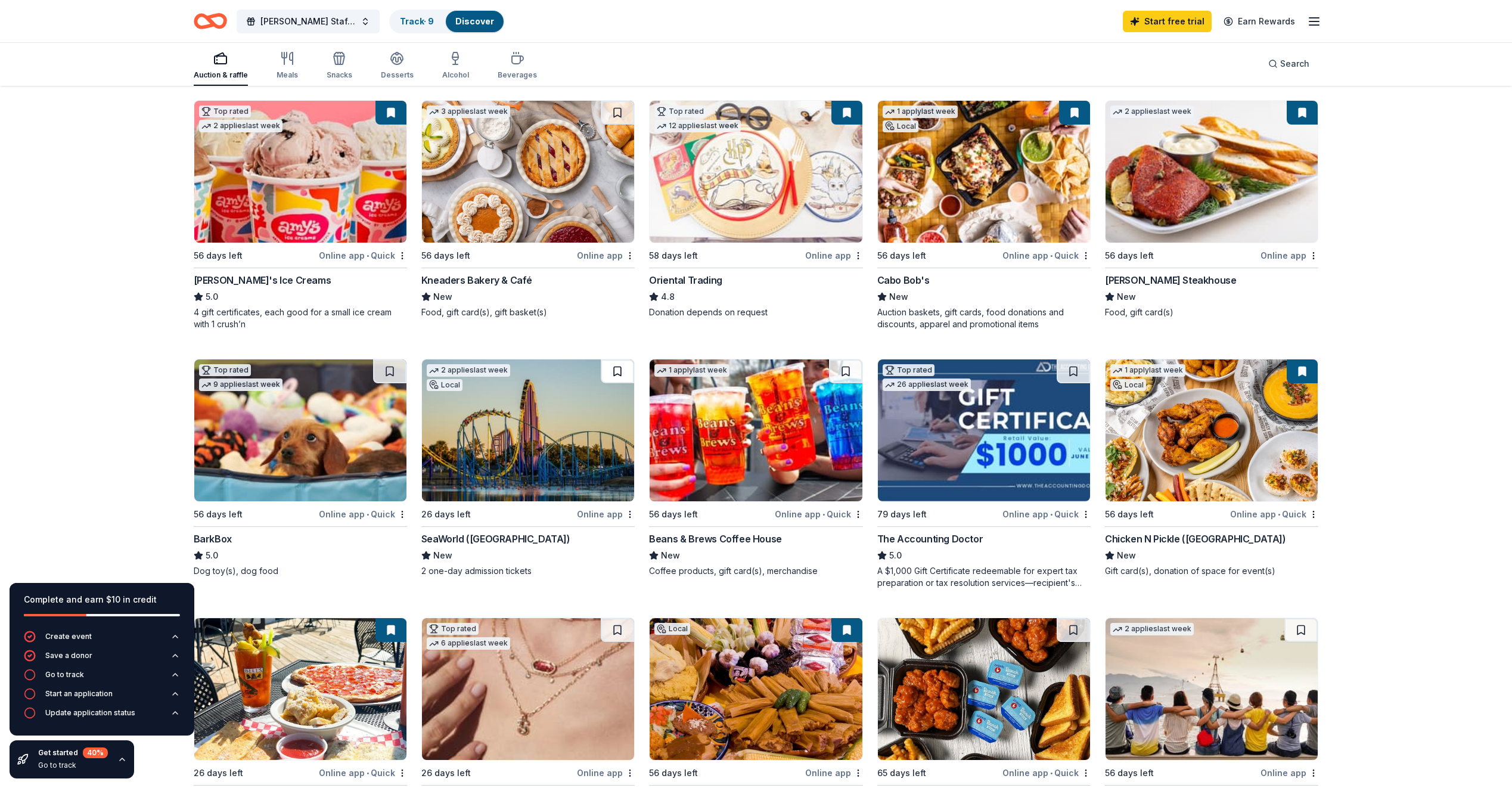
click at [615, 368] on button at bounding box center [618, 371] width 33 height 24
click at [386, 367] on button at bounding box center [390, 371] width 33 height 24
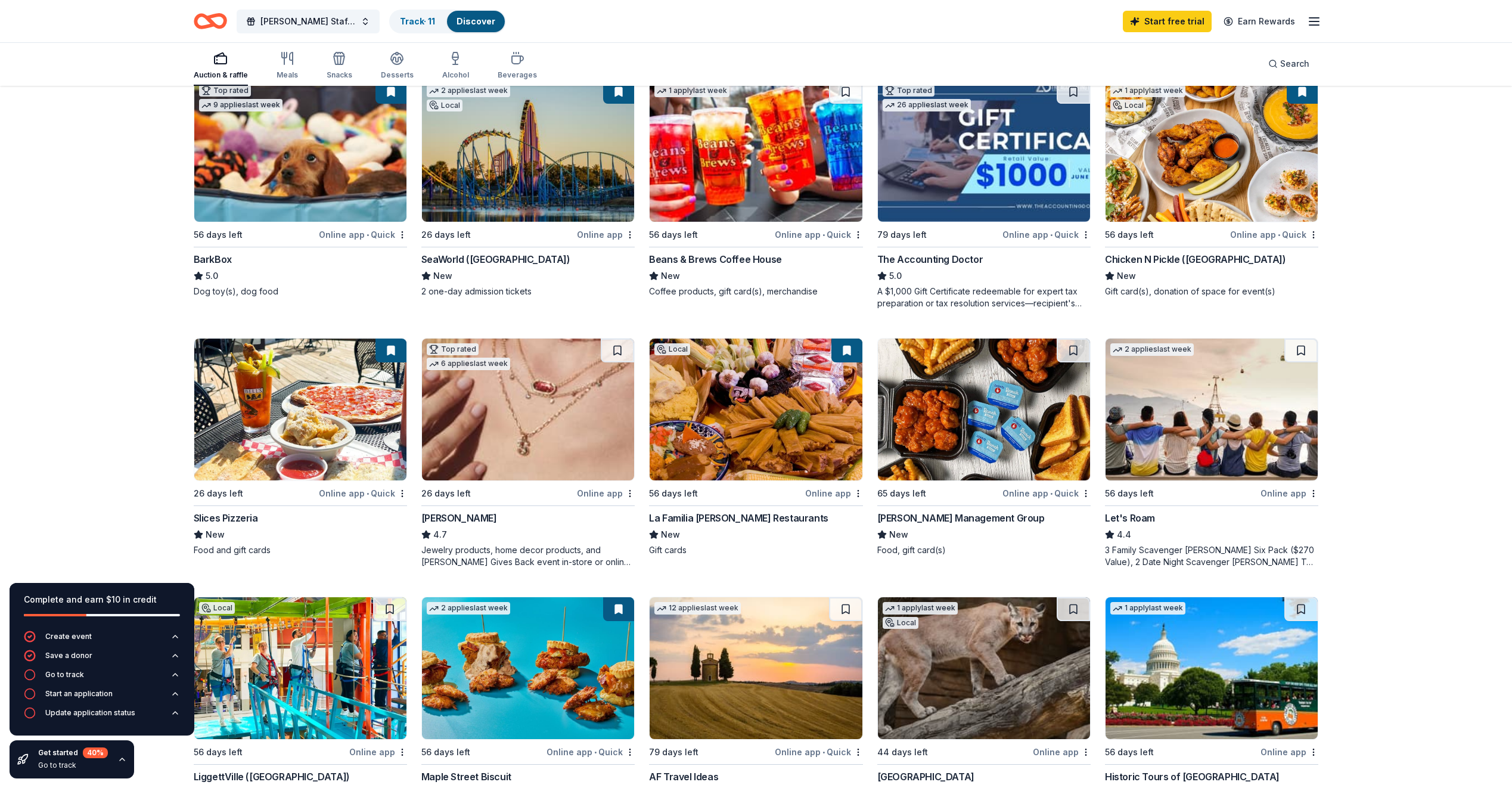
scroll to position [417, 0]
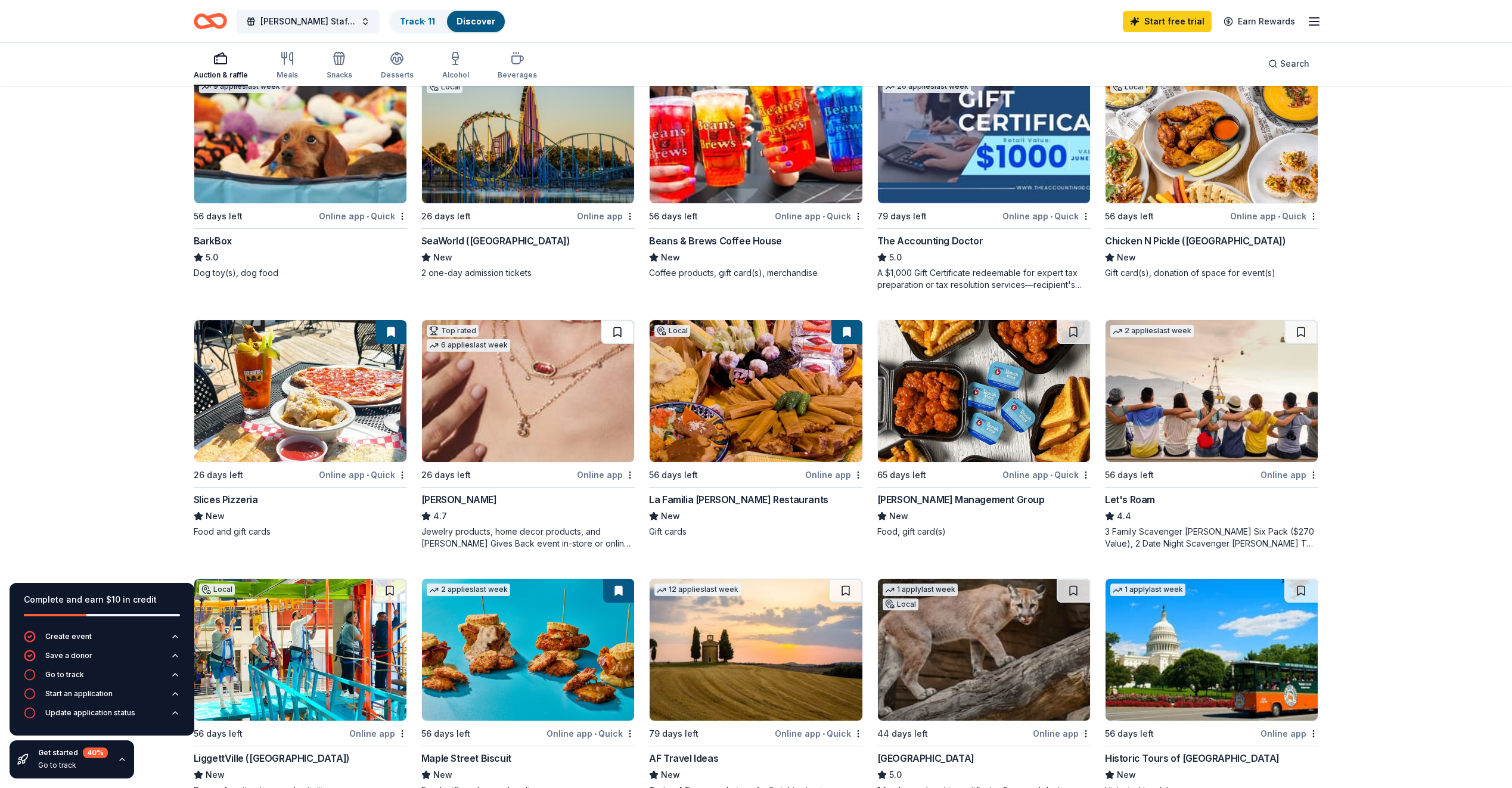
click at [622, 332] on button at bounding box center [618, 332] width 33 height 24
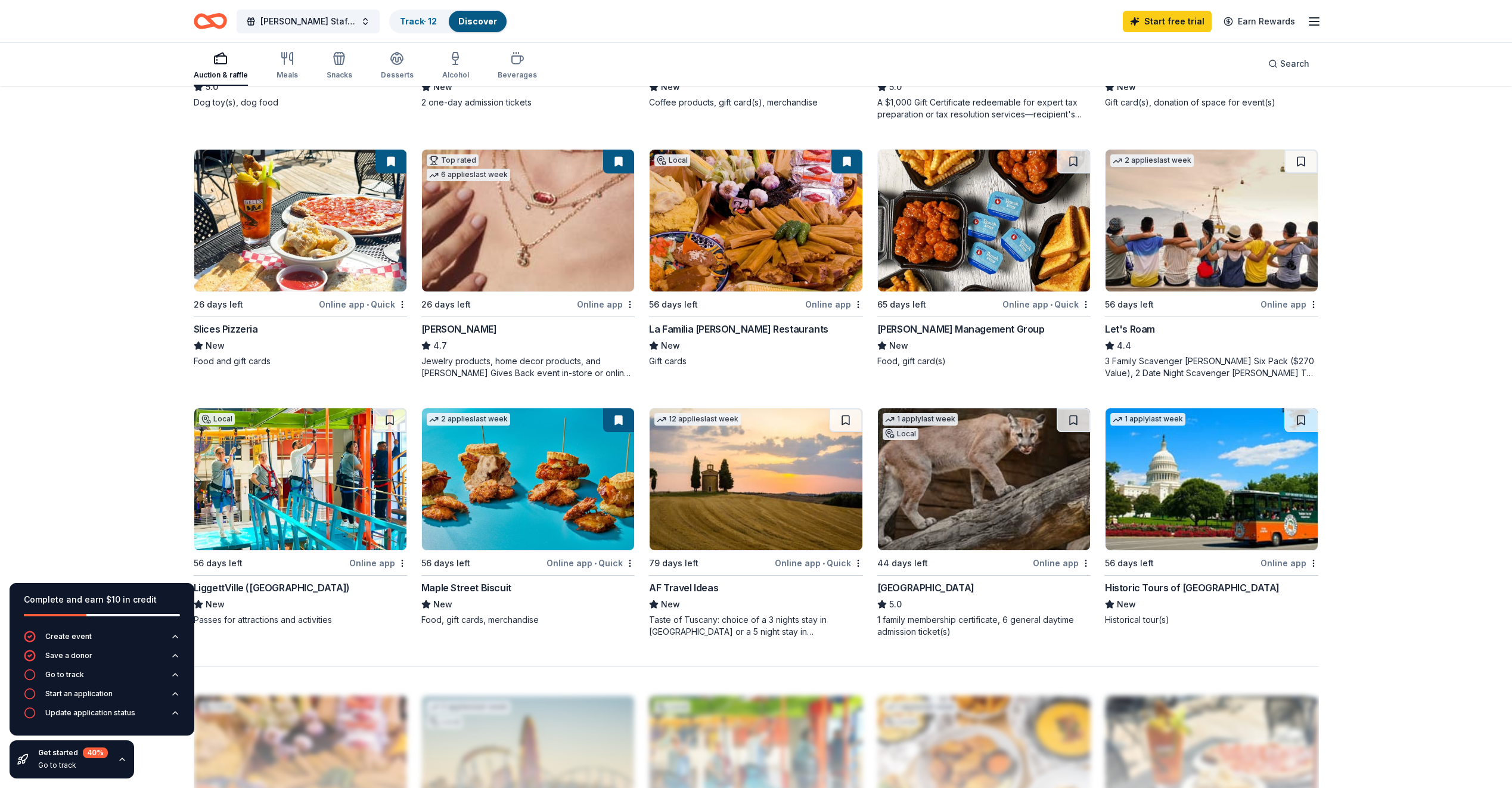
scroll to position [596, 0]
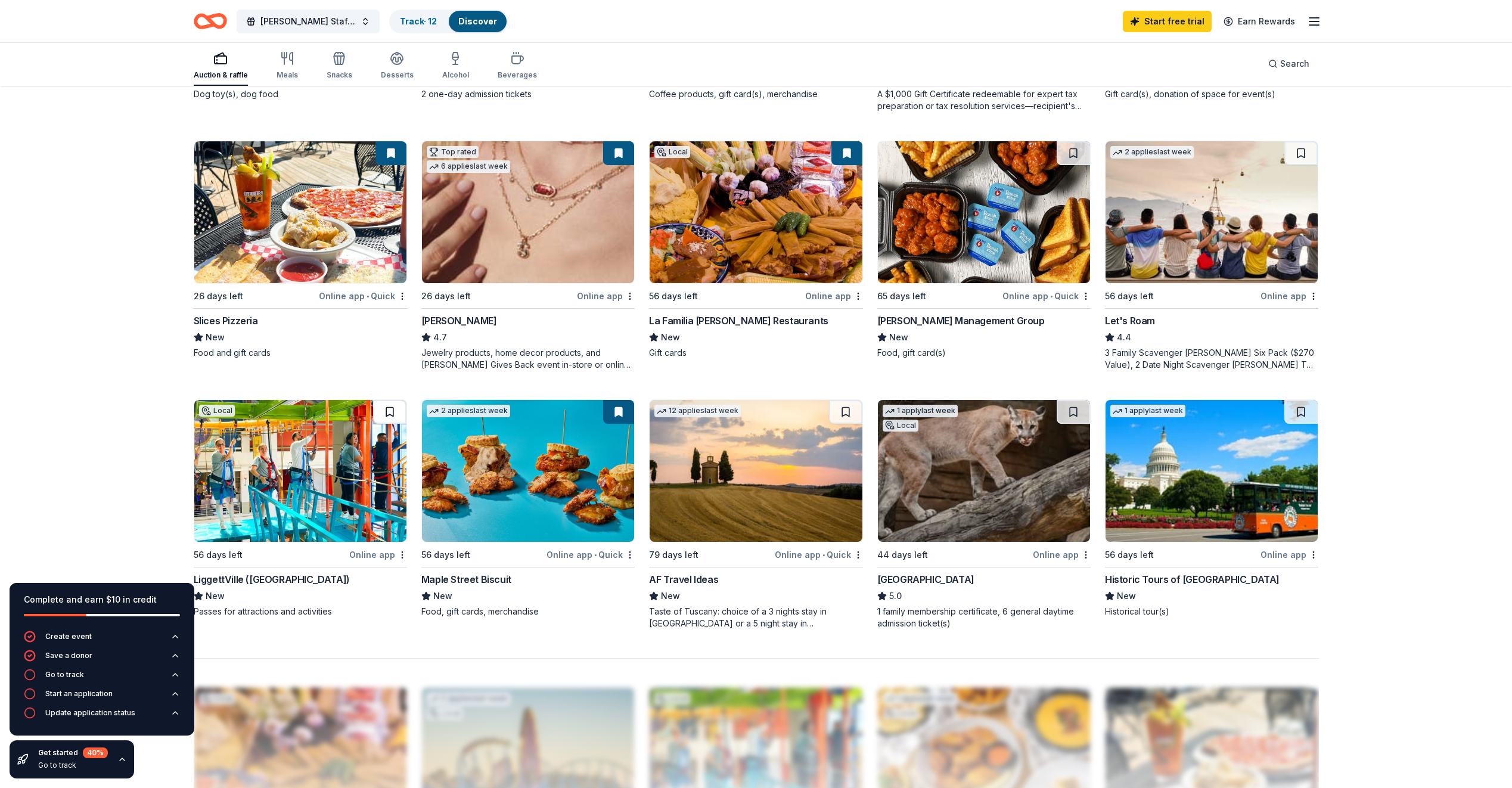
click at [393, 407] on button at bounding box center [390, 412] width 33 height 24
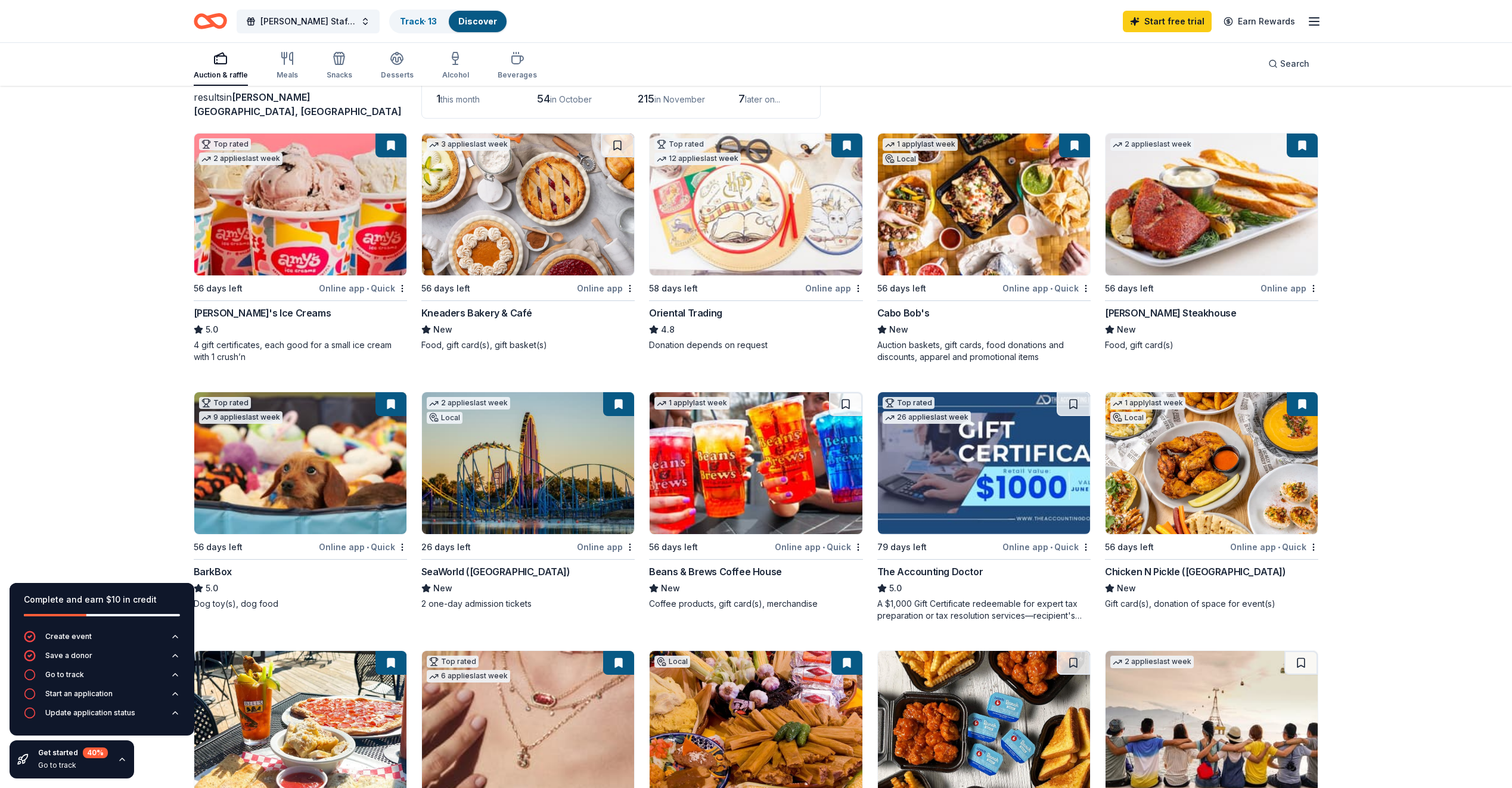
scroll to position [0, 0]
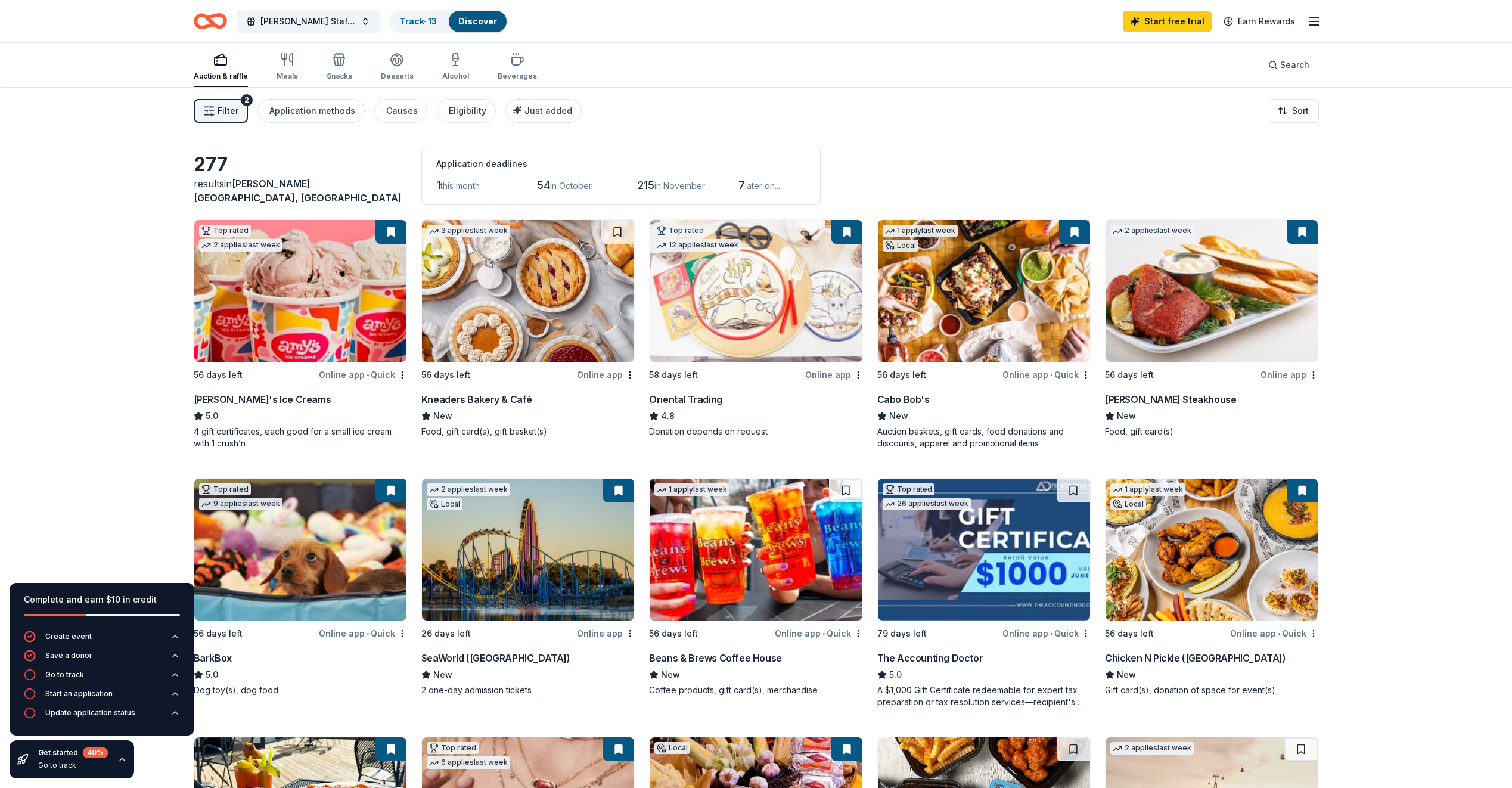
click at [363, 299] on img at bounding box center [301, 291] width 212 height 142
click at [749, 291] on img at bounding box center [755, 291] width 212 height 142
click at [1160, 398] on div "Perry's Steakhouse" at bounding box center [1170, 399] width 131 height 14
drag, startPoint x: 853, startPoint y: 128, endPoint x: 846, endPoint y: 125, distance: 7.6
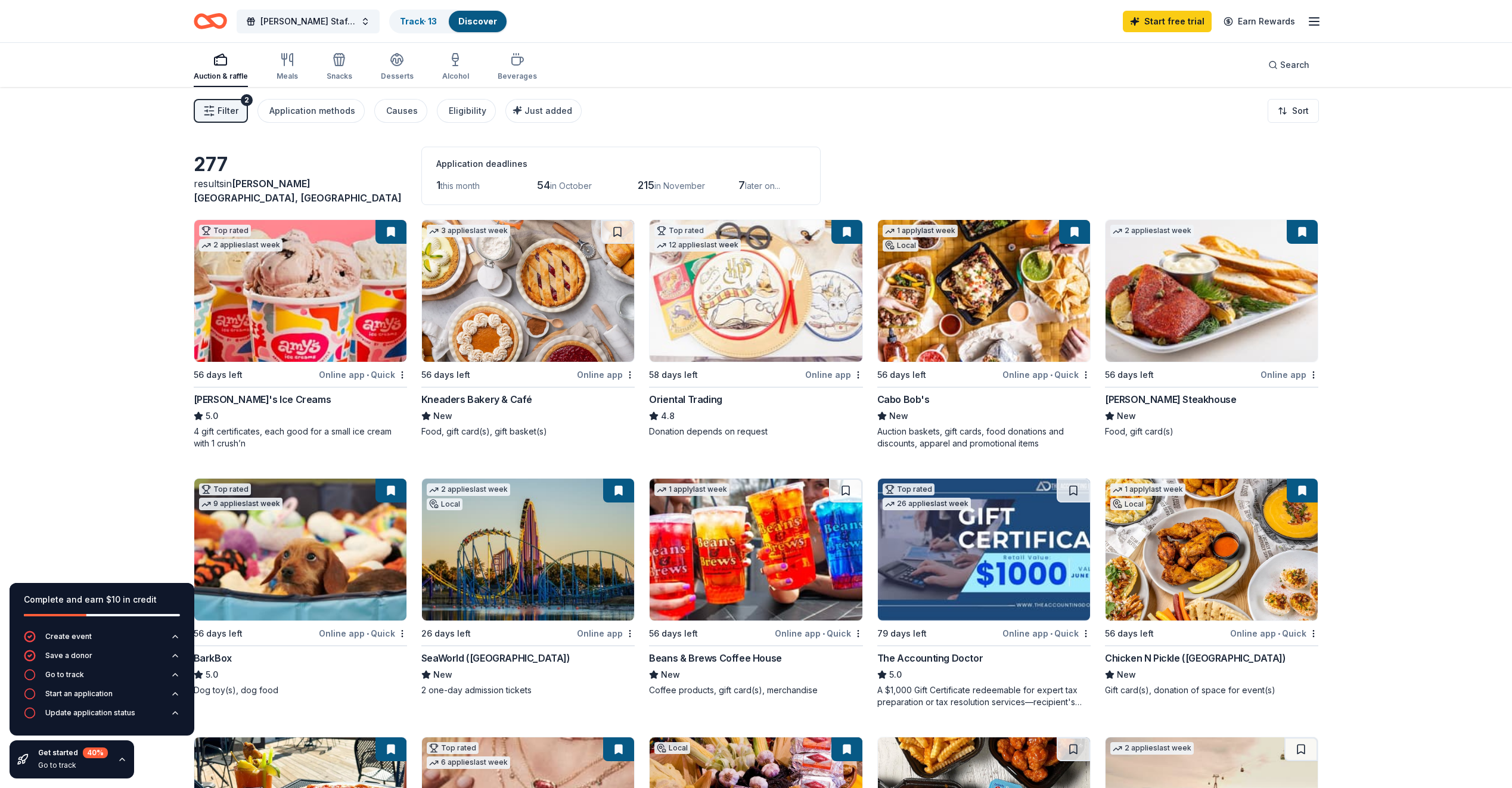
click at [853, 128] on div "Filter 2 Application methods Causes Eligibility Just added Sort" at bounding box center [757, 111] width 1221 height 48
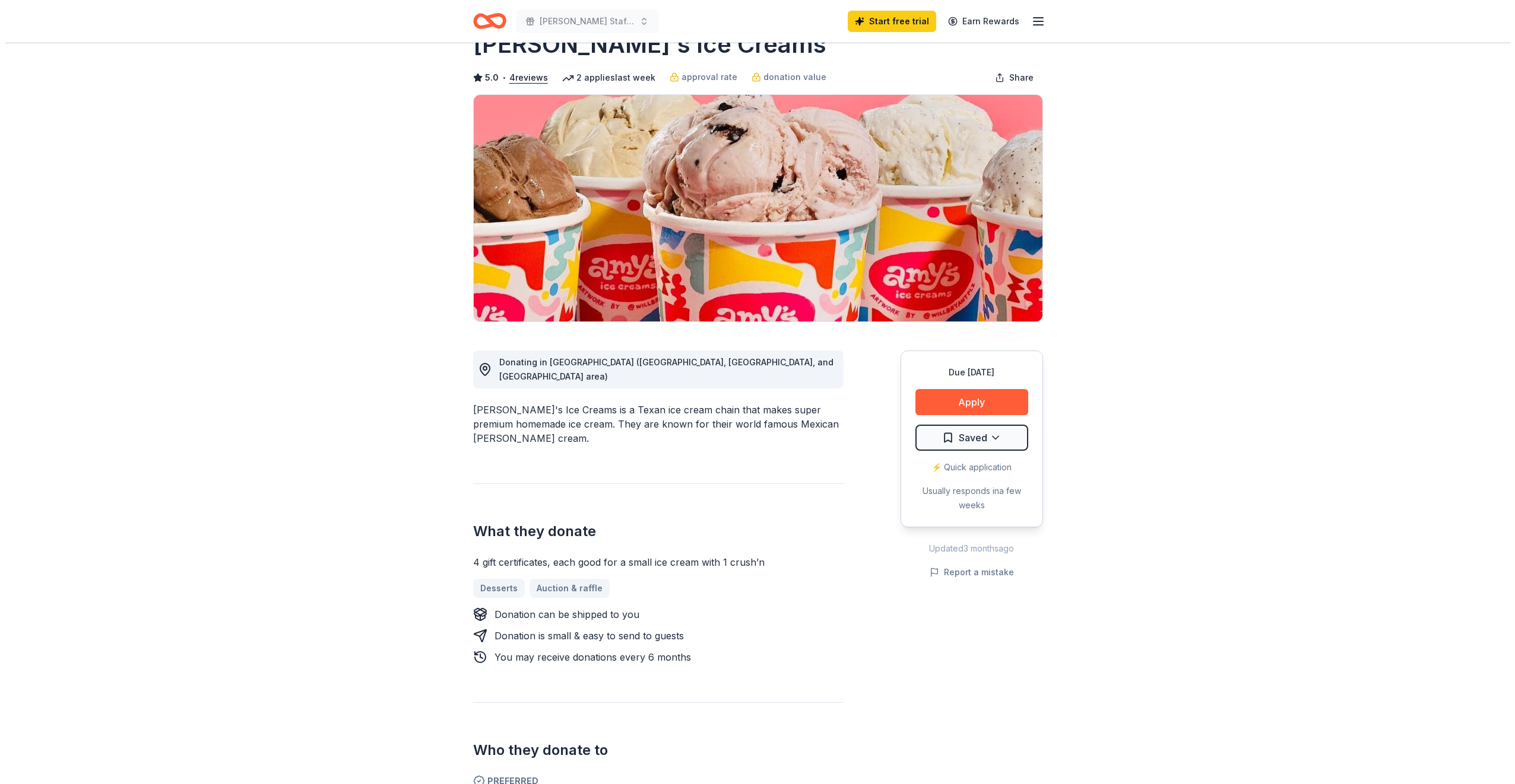
scroll to position [60, 0]
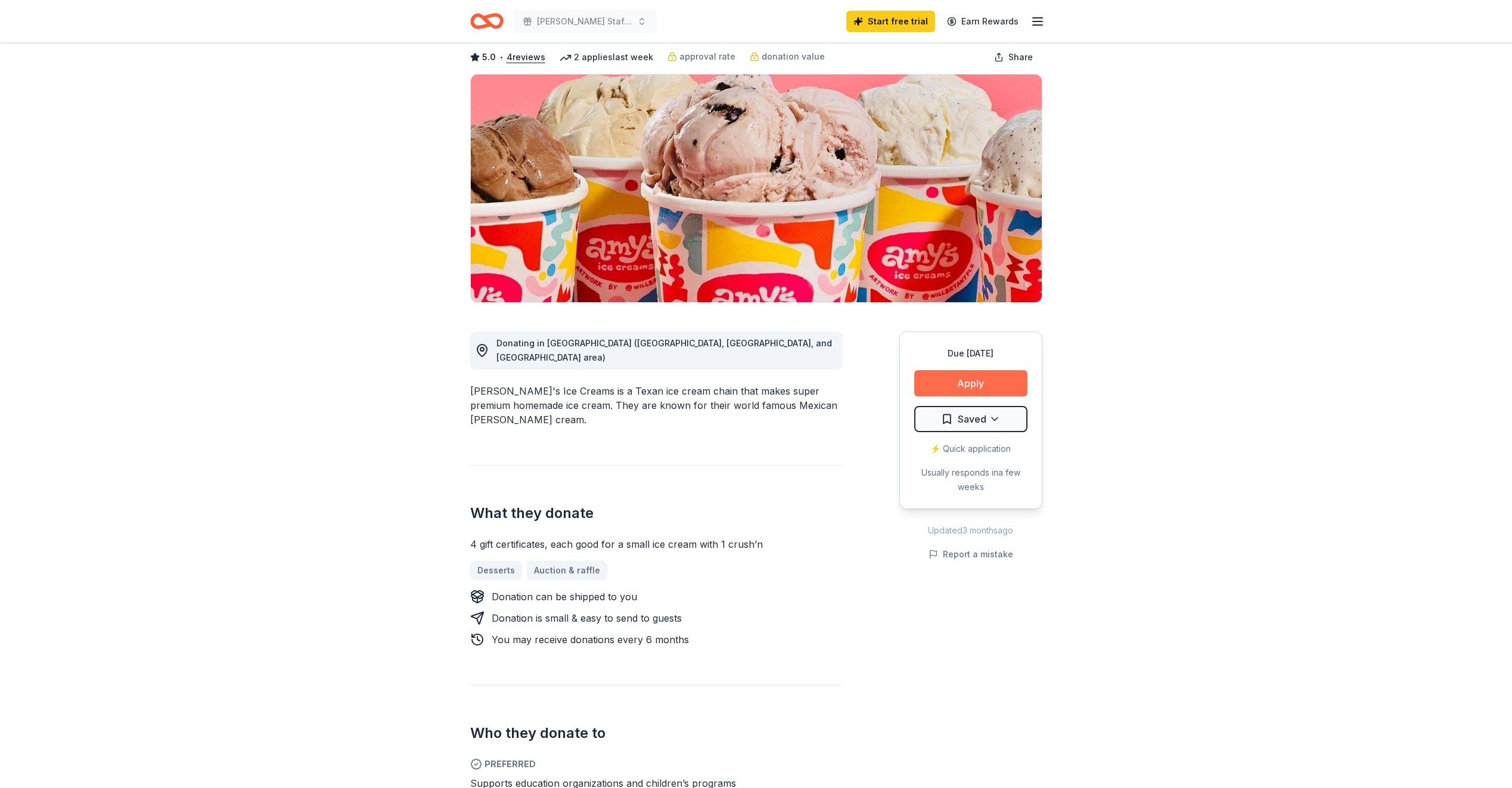
click at [946, 394] on button "Apply" at bounding box center [971, 384] width 113 height 26
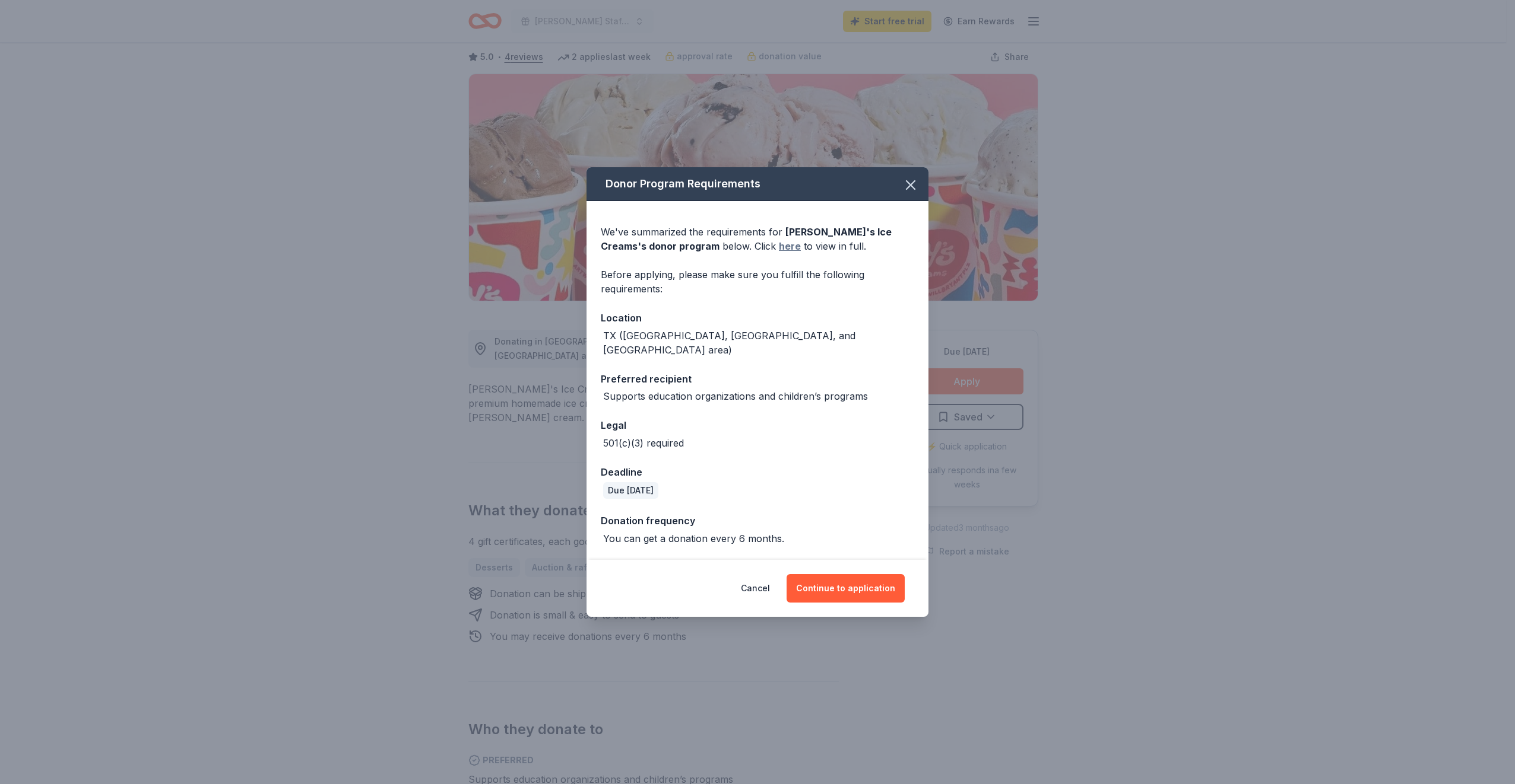
click at [779, 253] on link "here" at bounding box center [789, 246] width 22 height 14
click at [839, 592] on button "Continue to application" at bounding box center [845, 589] width 118 height 29
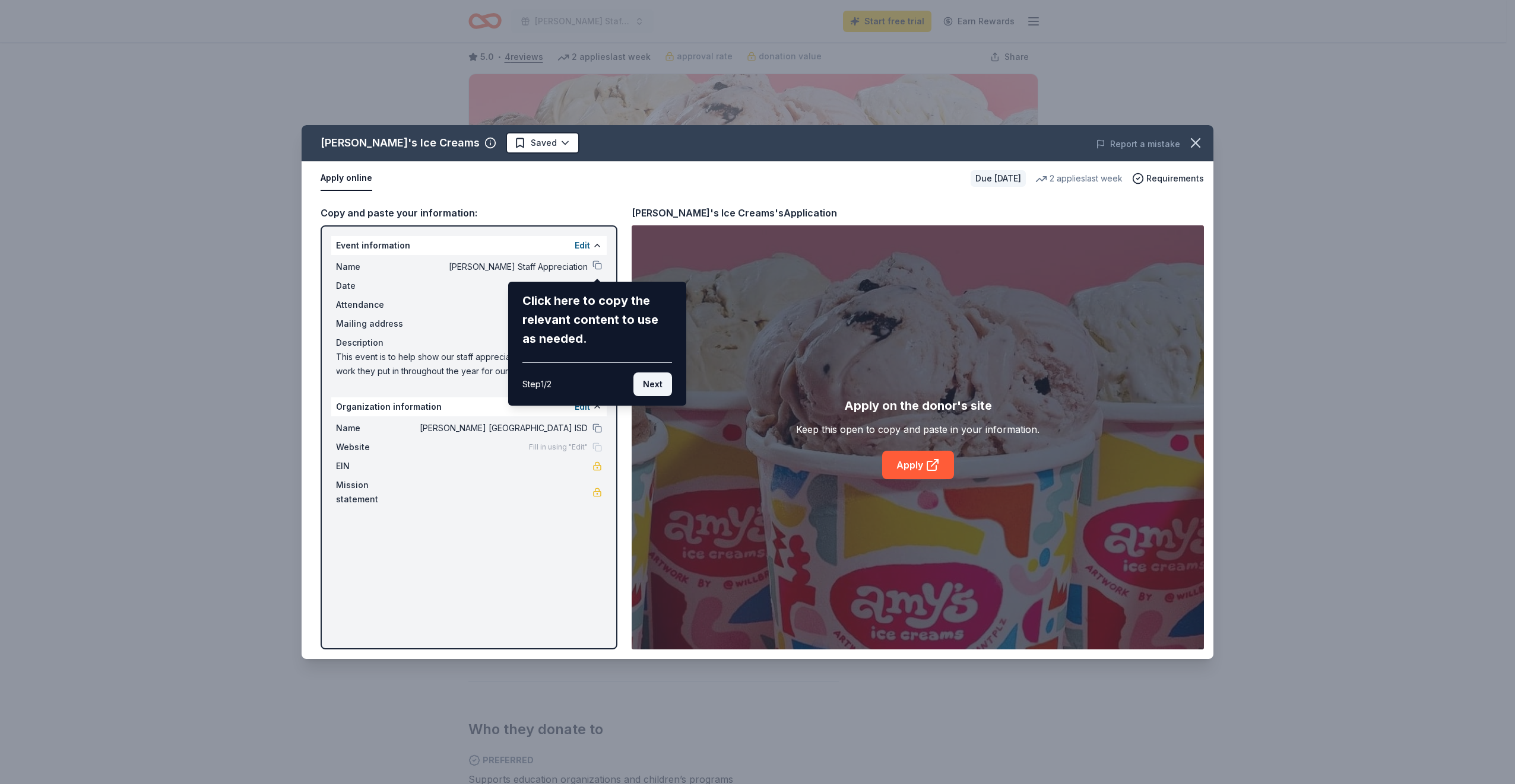
click at [650, 386] on button "Next" at bounding box center [652, 384] width 39 height 24
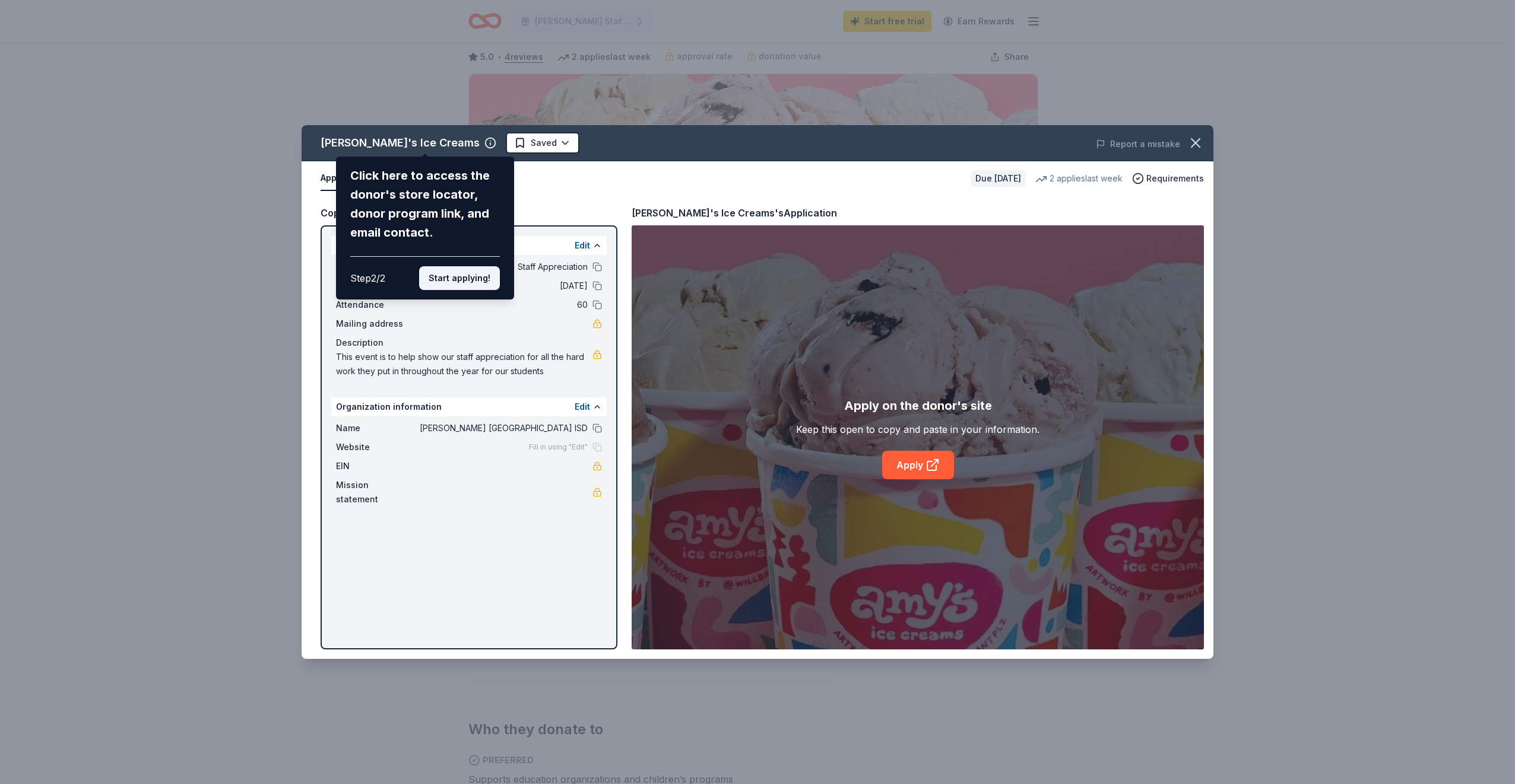
click at [446, 280] on button "Start applying!" at bounding box center [459, 278] width 80 height 24
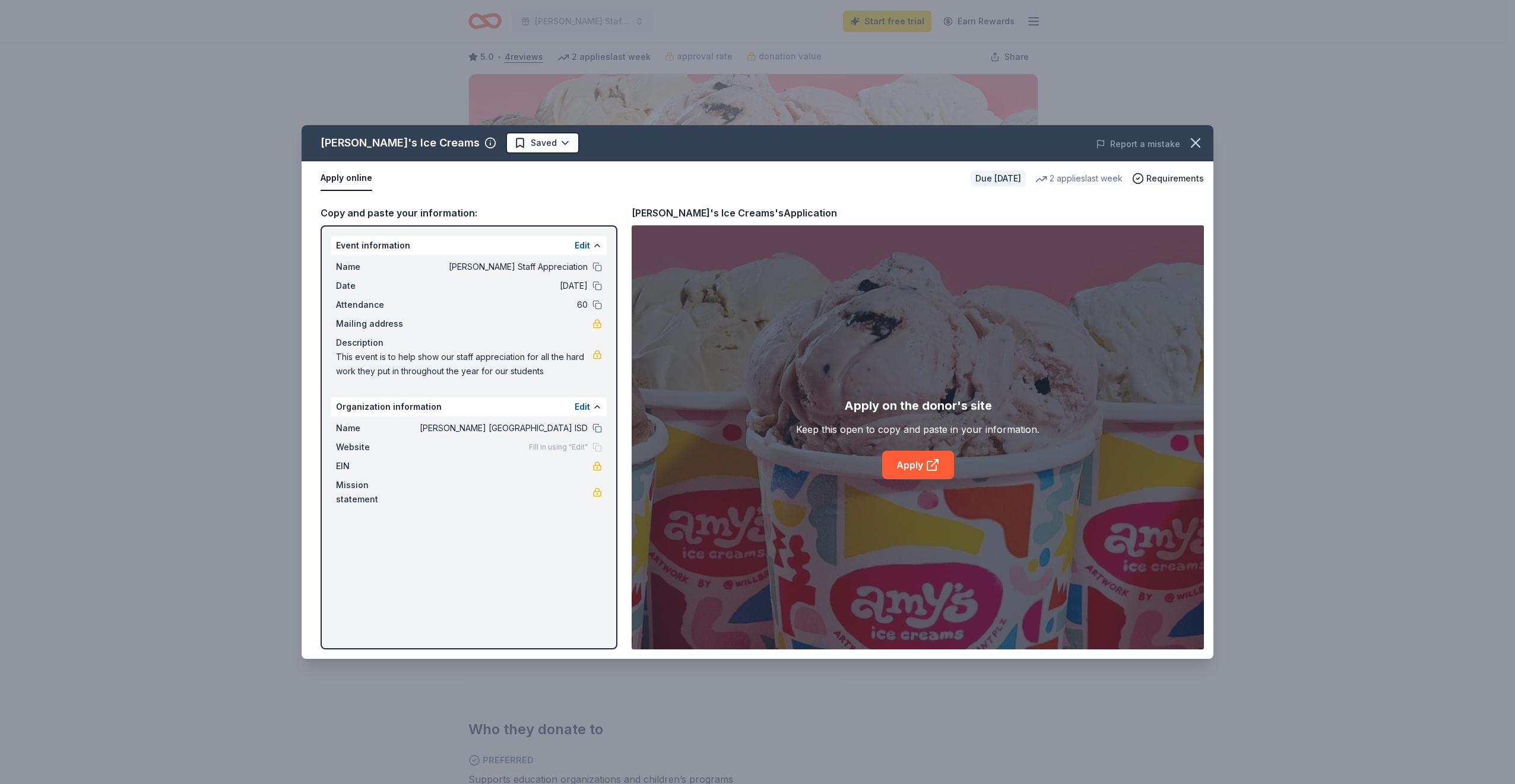
click at [916, 469] on link "Apply" at bounding box center [918, 466] width 72 height 29
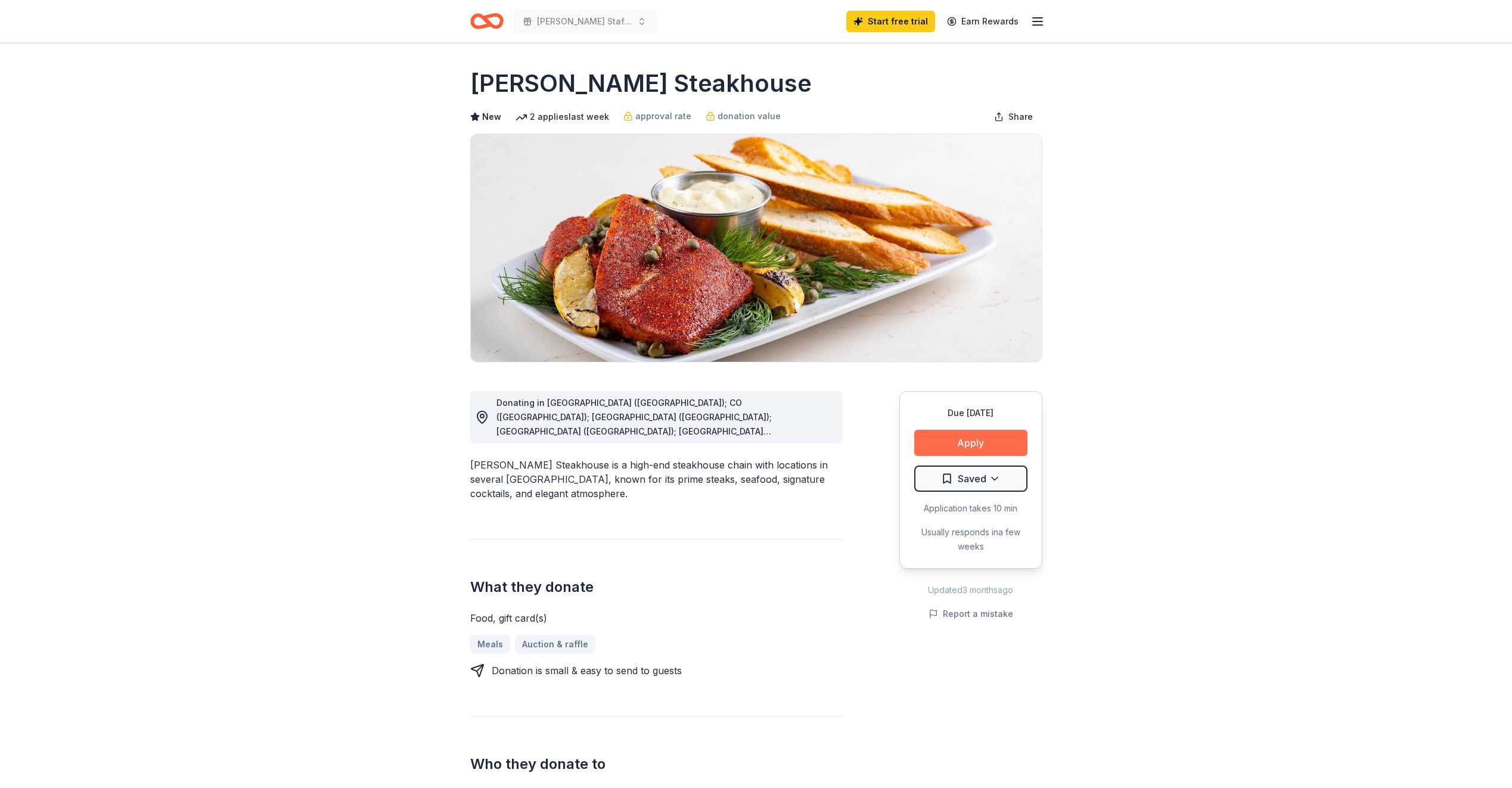
click at [942, 435] on button "Apply" at bounding box center [971, 443] width 113 height 26
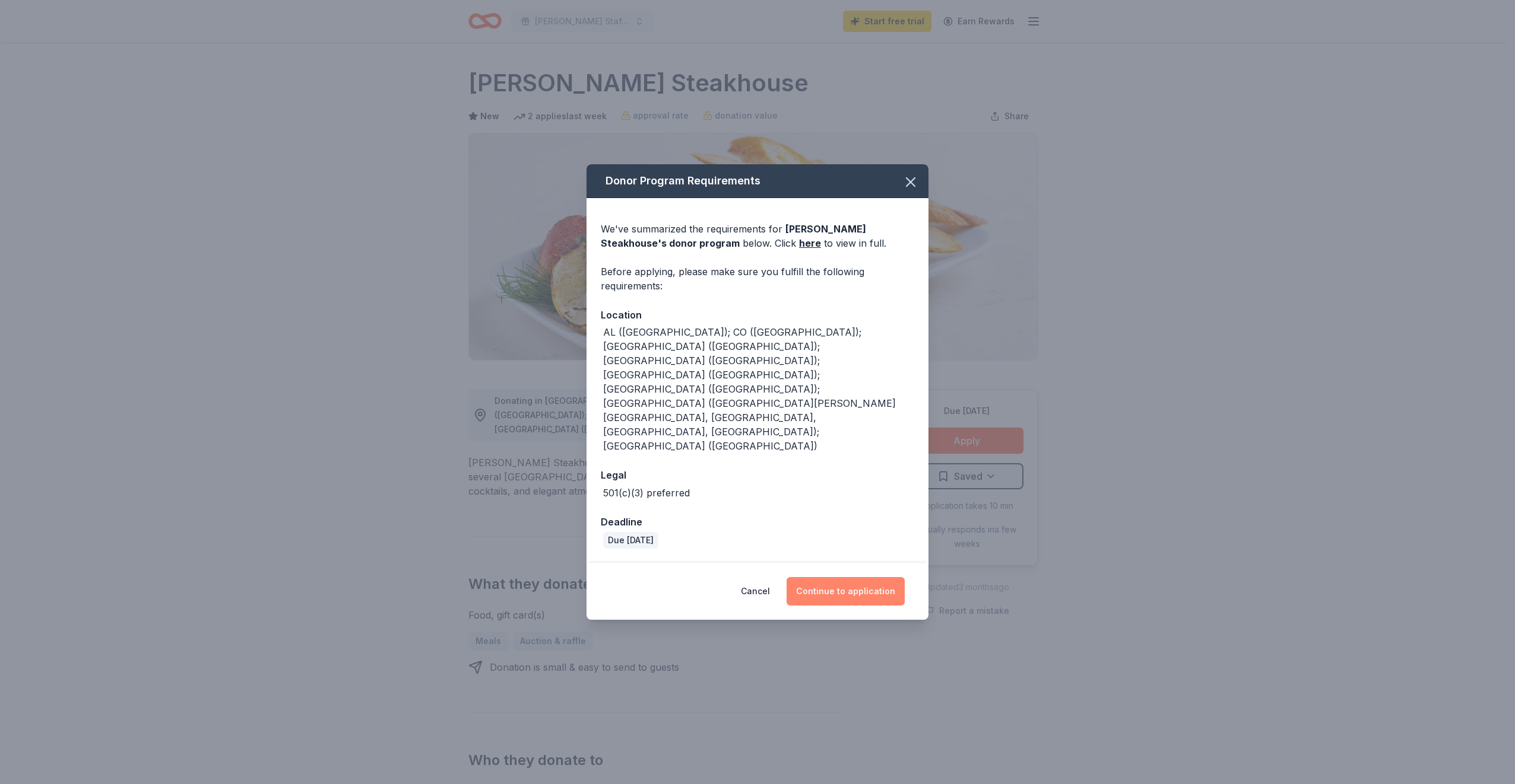
click at [866, 577] on button "Continue to application" at bounding box center [845, 592] width 118 height 29
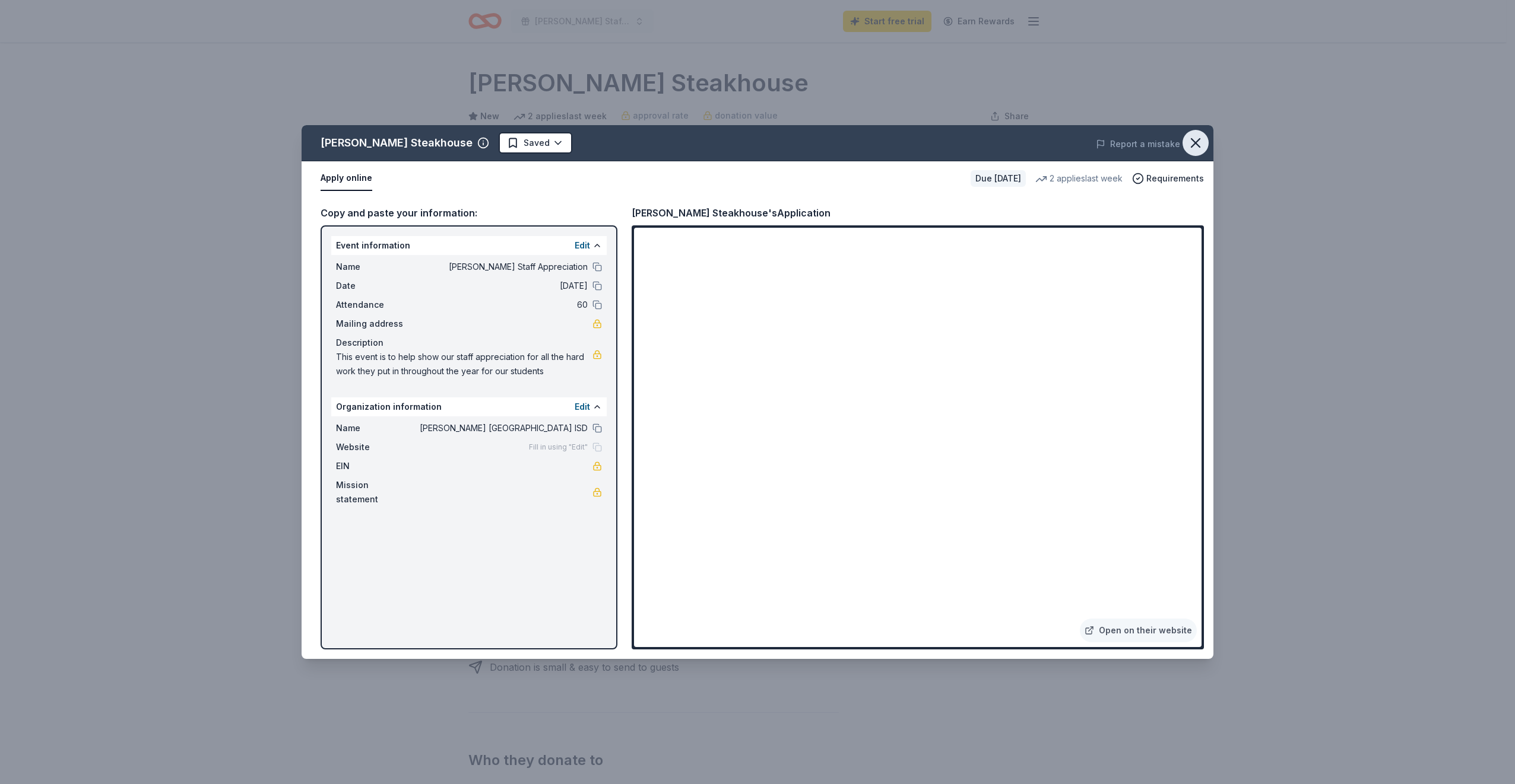
click at [1195, 146] on icon "button" at bounding box center [1195, 143] width 17 height 16
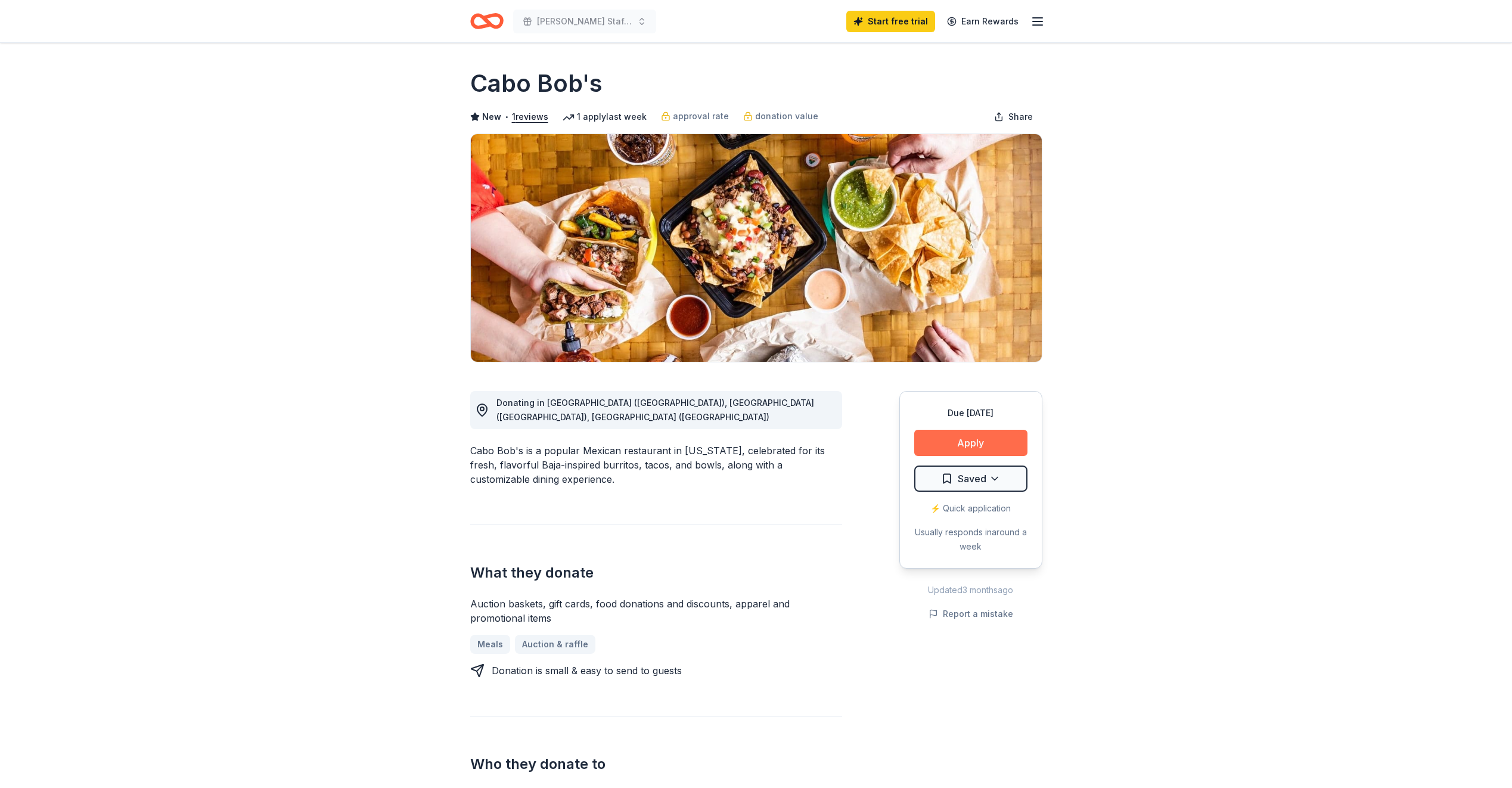
click at [937, 441] on button "Apply" at bounding box center [971, 443] width 113 height 26
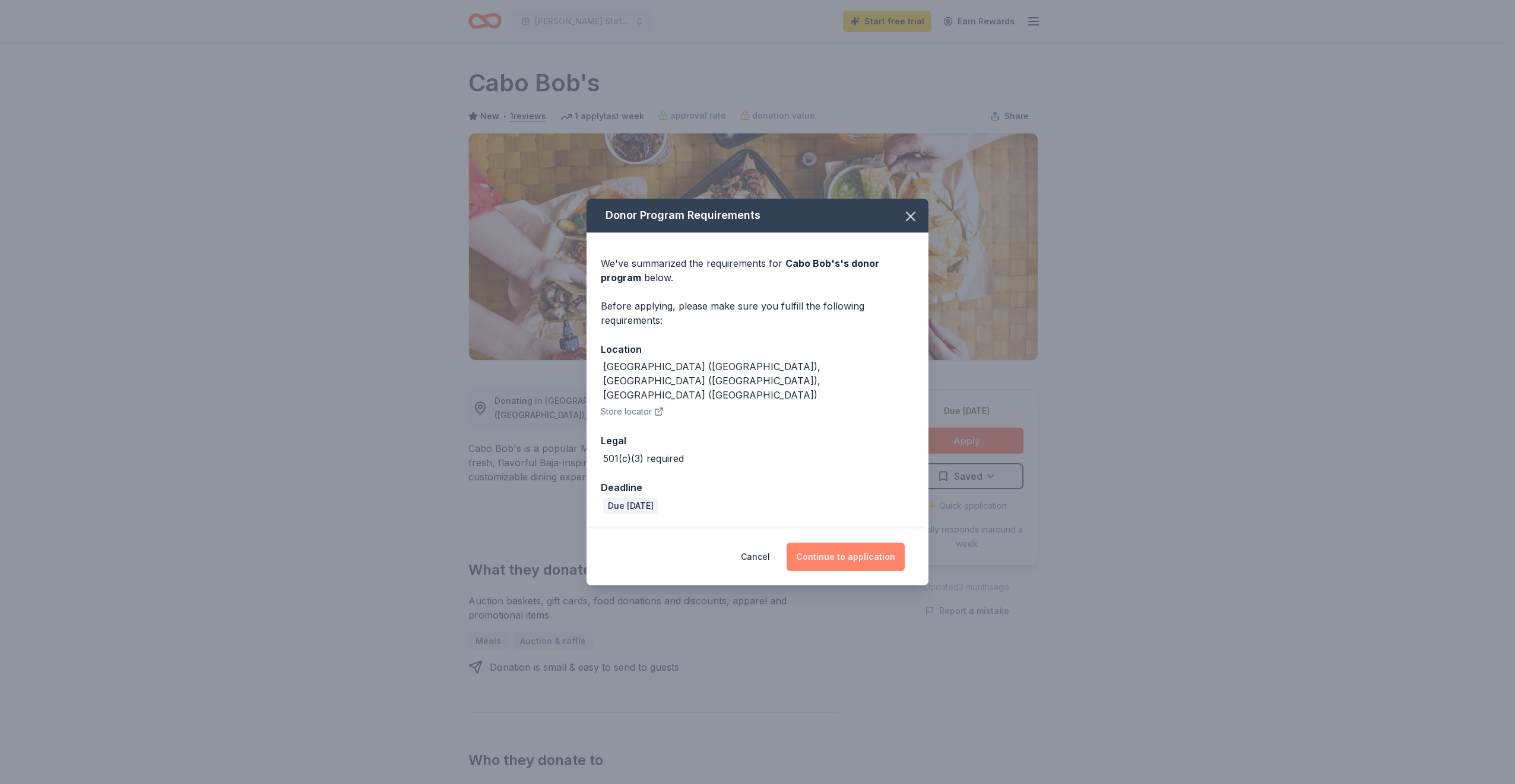
click at [830, 543] on button "Continue to application" at bounding box center [845, 557] width 118 height 29
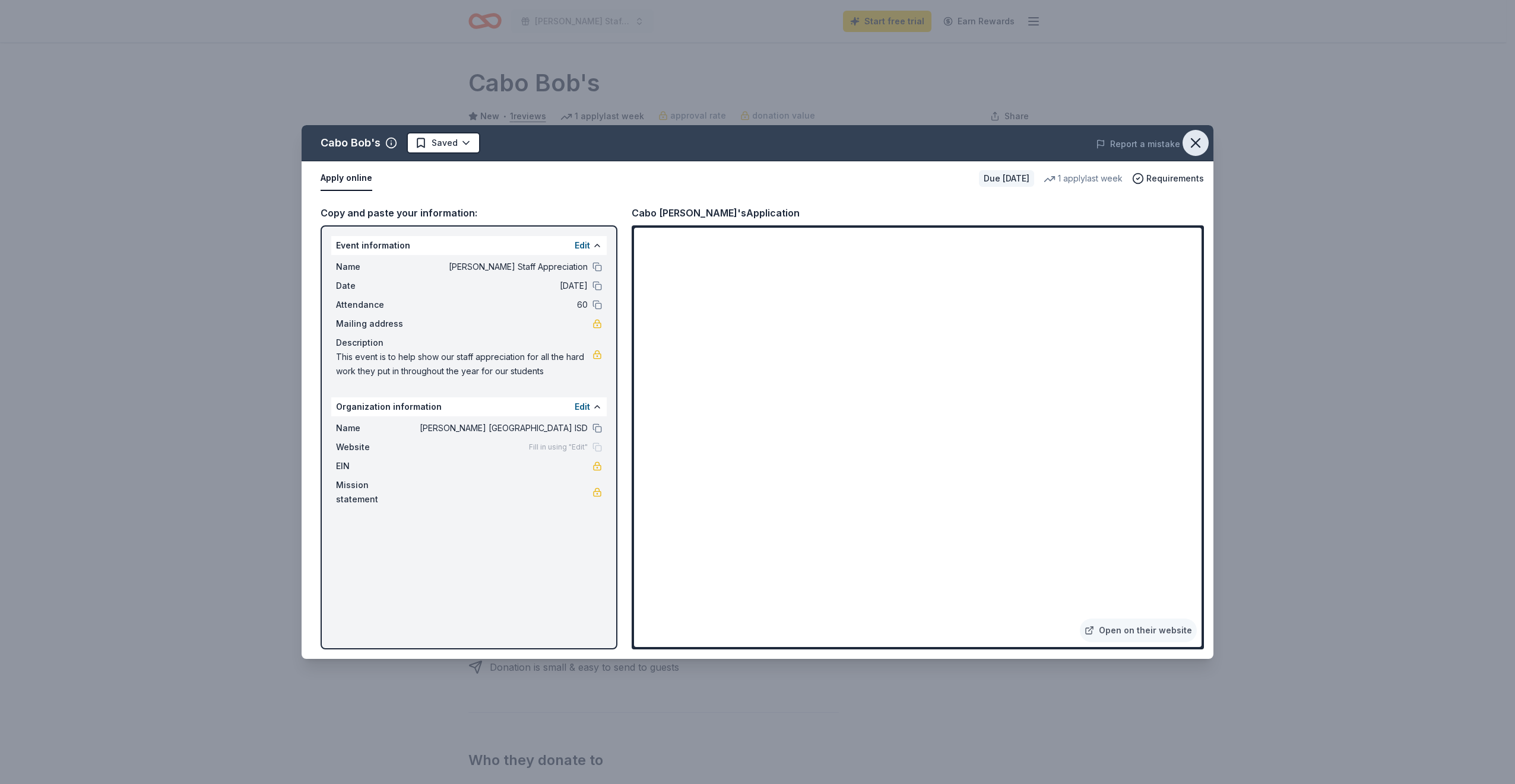
click at [1192, 137] on icon "button" at bounding box center [1195, 143] width 17 height 16
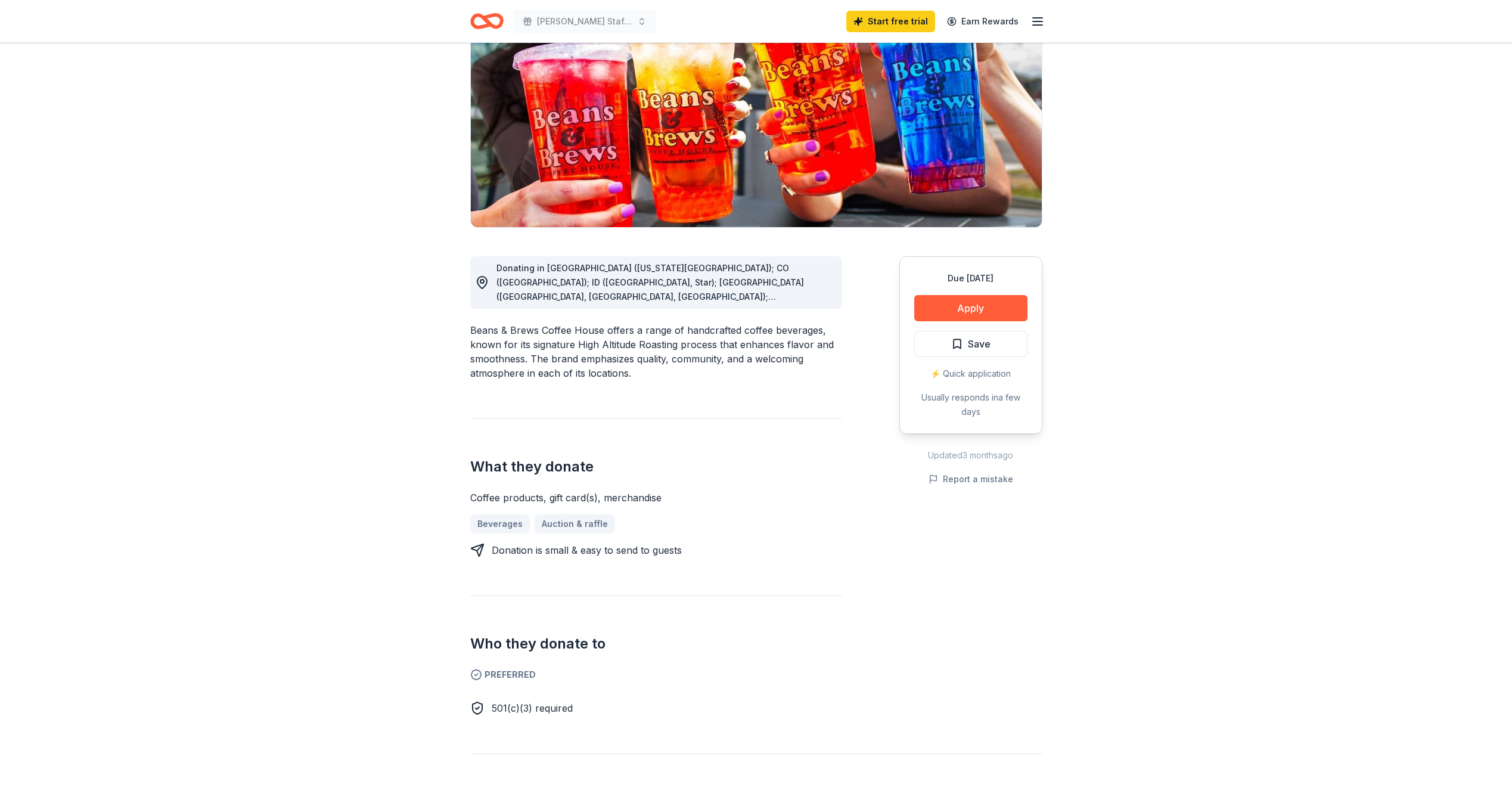
scroll to position [179, 0]
